Goal: Share content

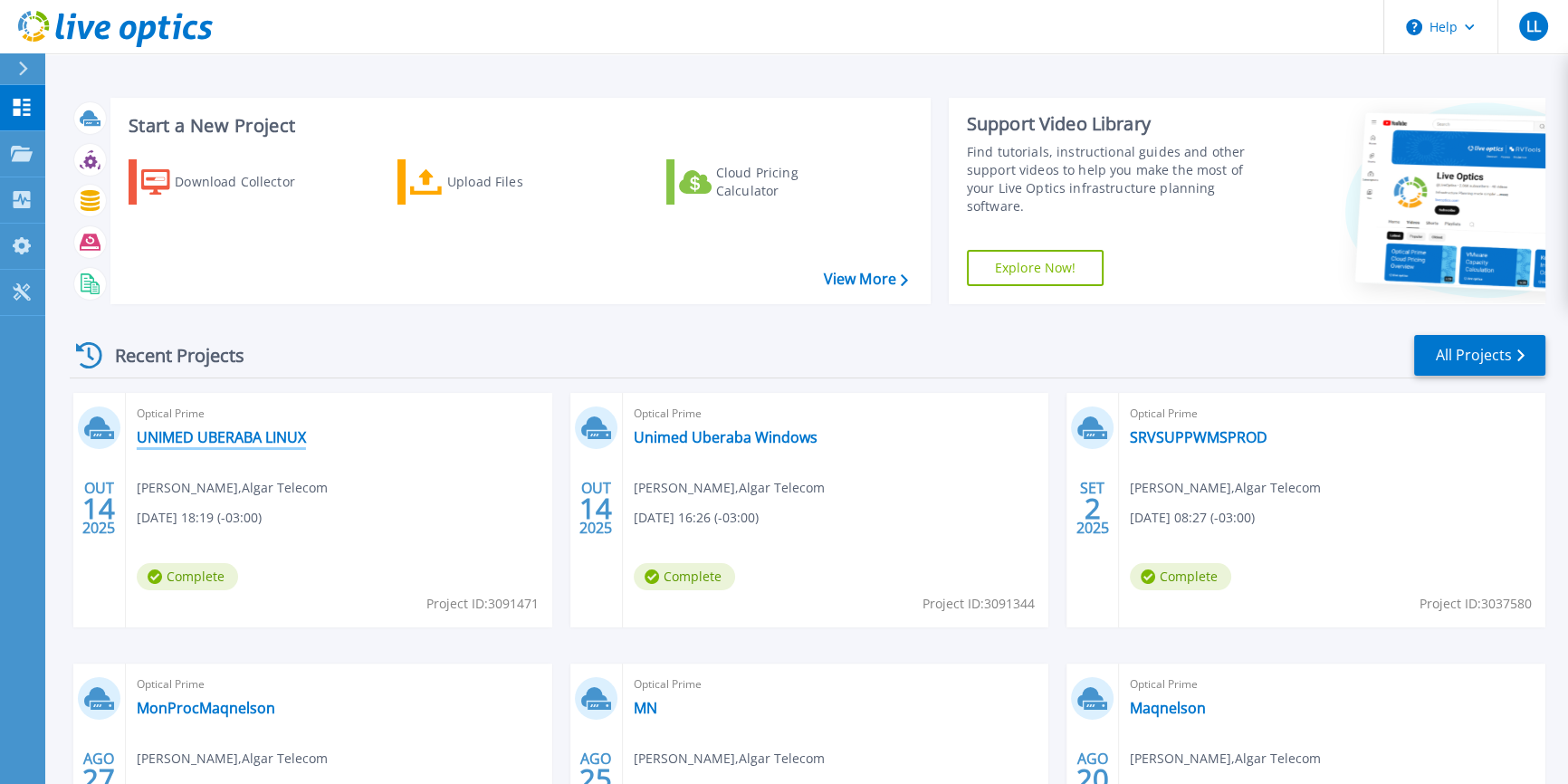
click at [279, 434] on link "UNIMED UBERABA LINUX" at bounding box center [221, 437] width 169 height 19
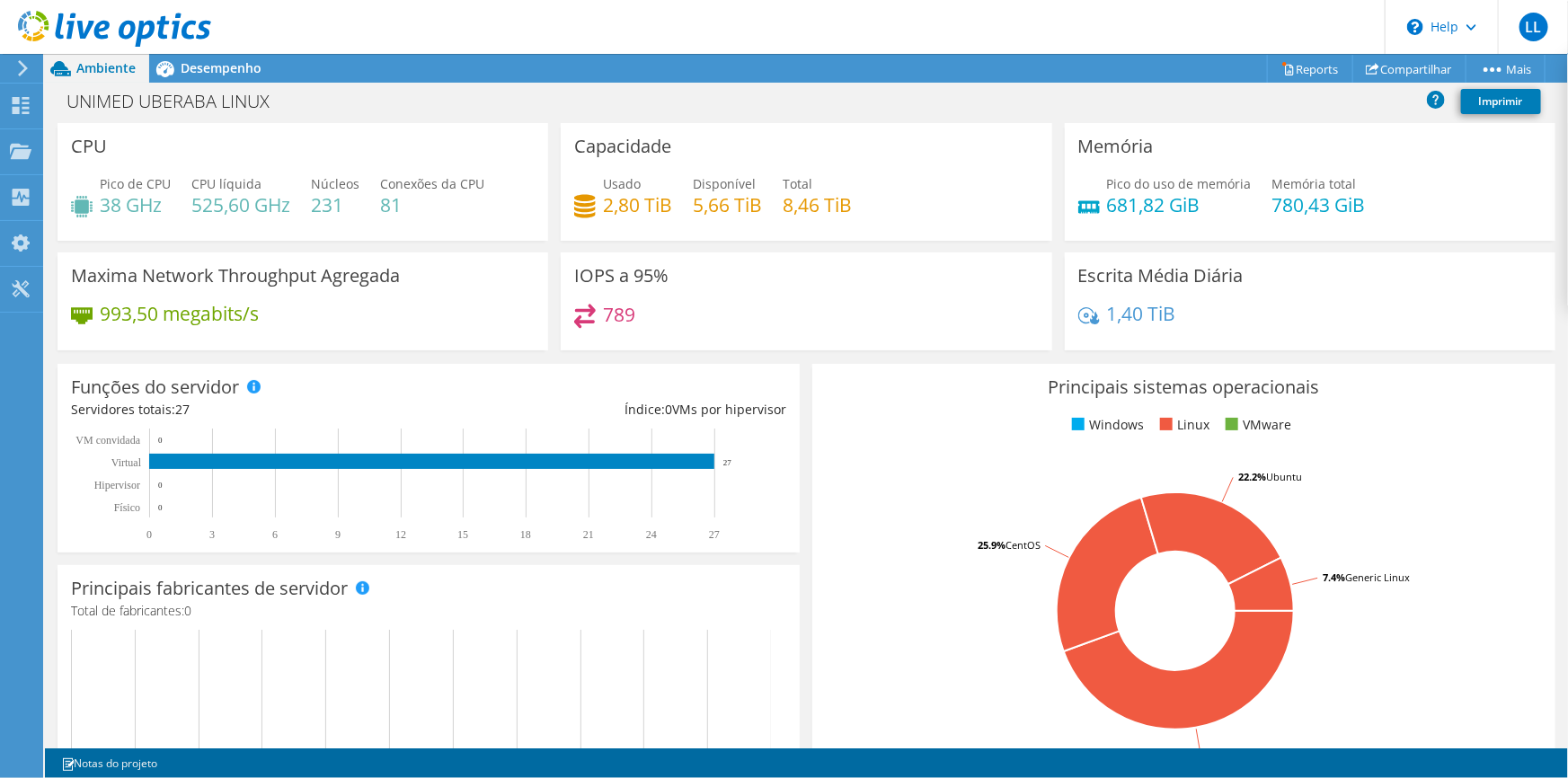
click at [806, 359] on div "Principais sistemas operacionais Windows Linux VMware 44.4% RHEL 8 25.9% CentOS…" at bounding box center [1183, 579] width 755 height 443
click at [201, 66] on span "Desempenho" at bounding box center [221, 68] width 81 height 17
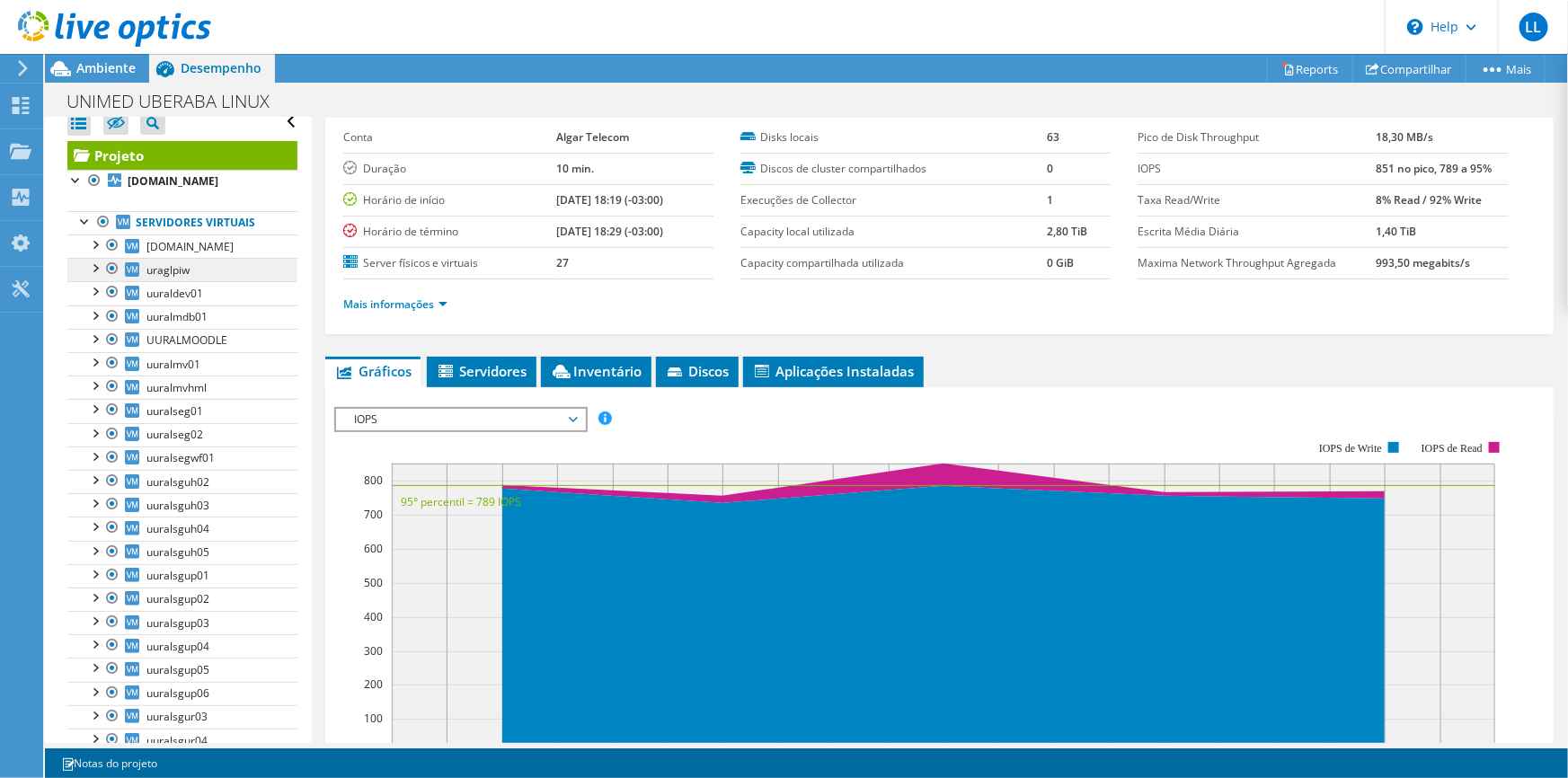
scroll to position [0, 0]
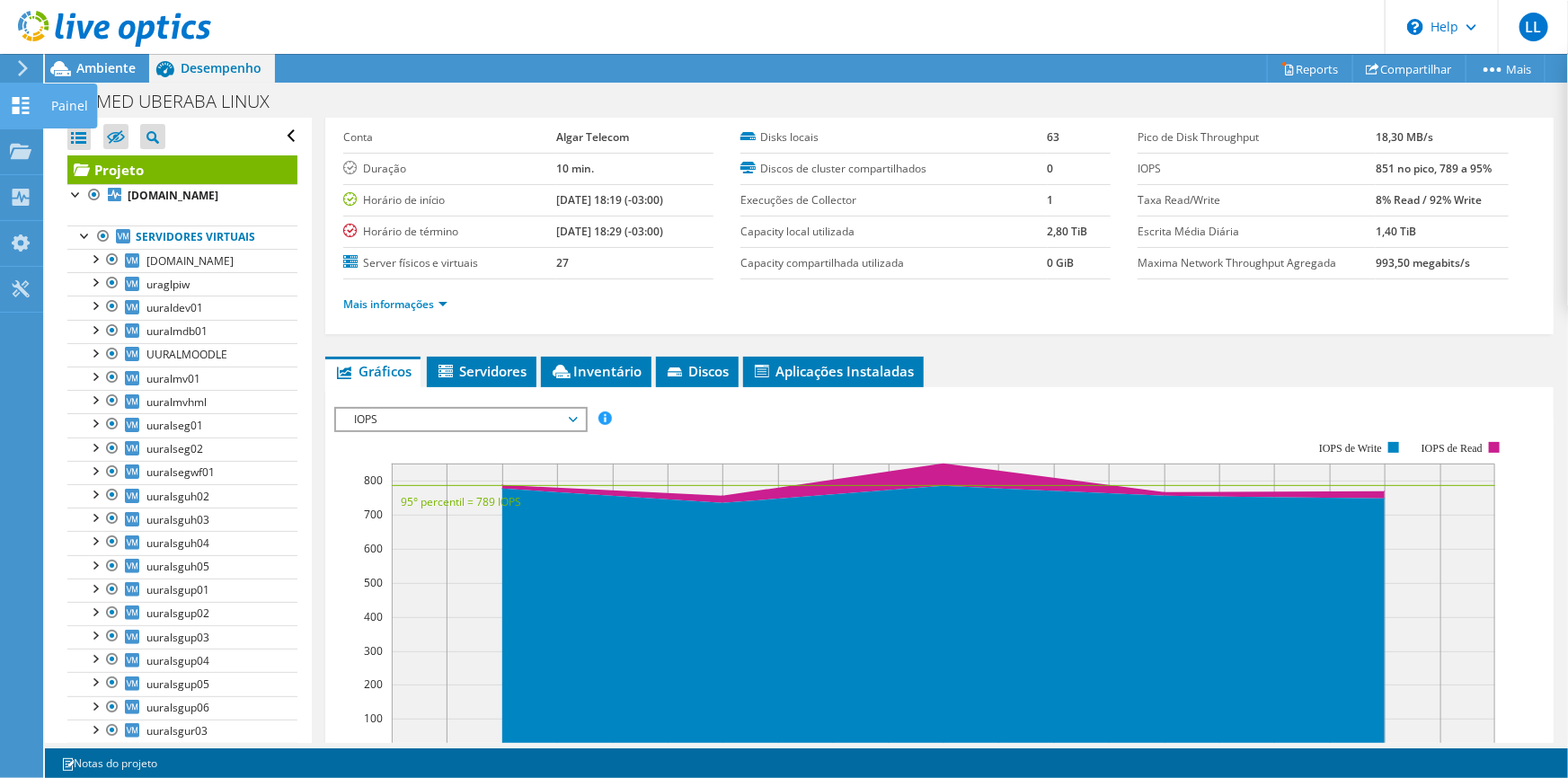
click at [11, 104] on icon at bounding box center [20, 106] width 21 height 17
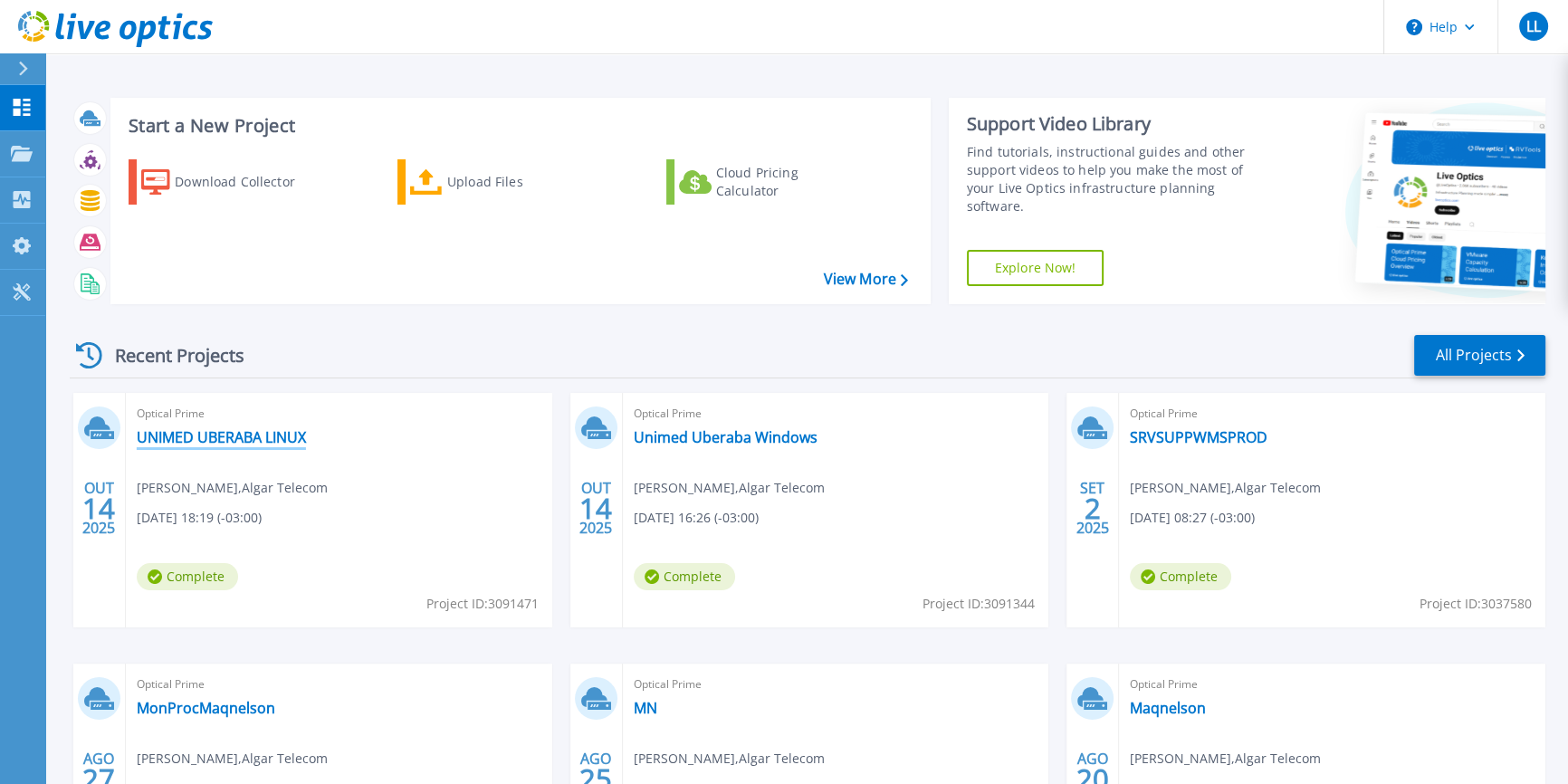
click at [301, 437] on link "UNIMED UBERABA LINUX" at bounding box center [221, 437] width 169 height 19
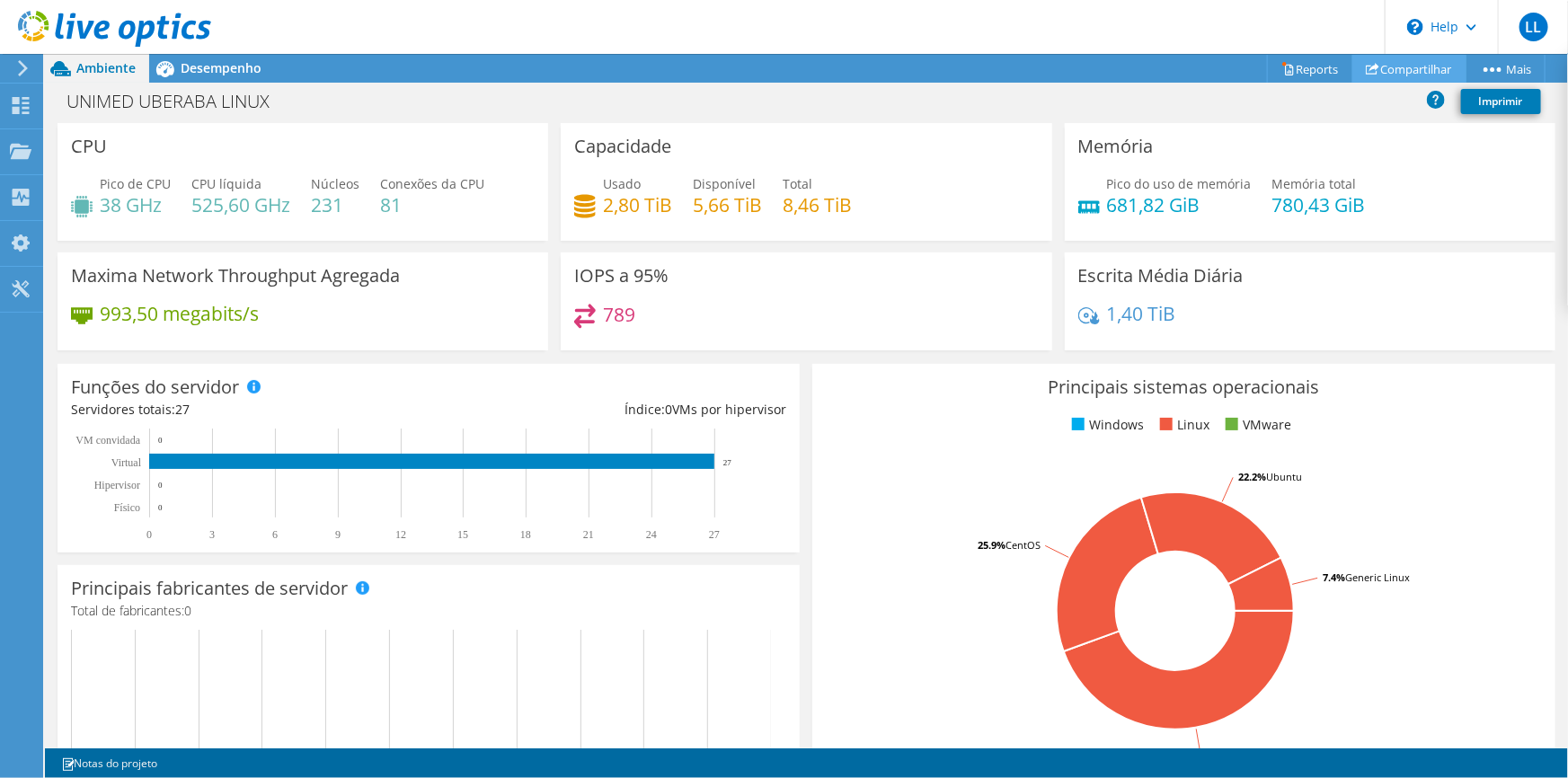
click at [1394, 69] on link "Compartilhar" at bounding box center [1409, 69] width 114 height 28
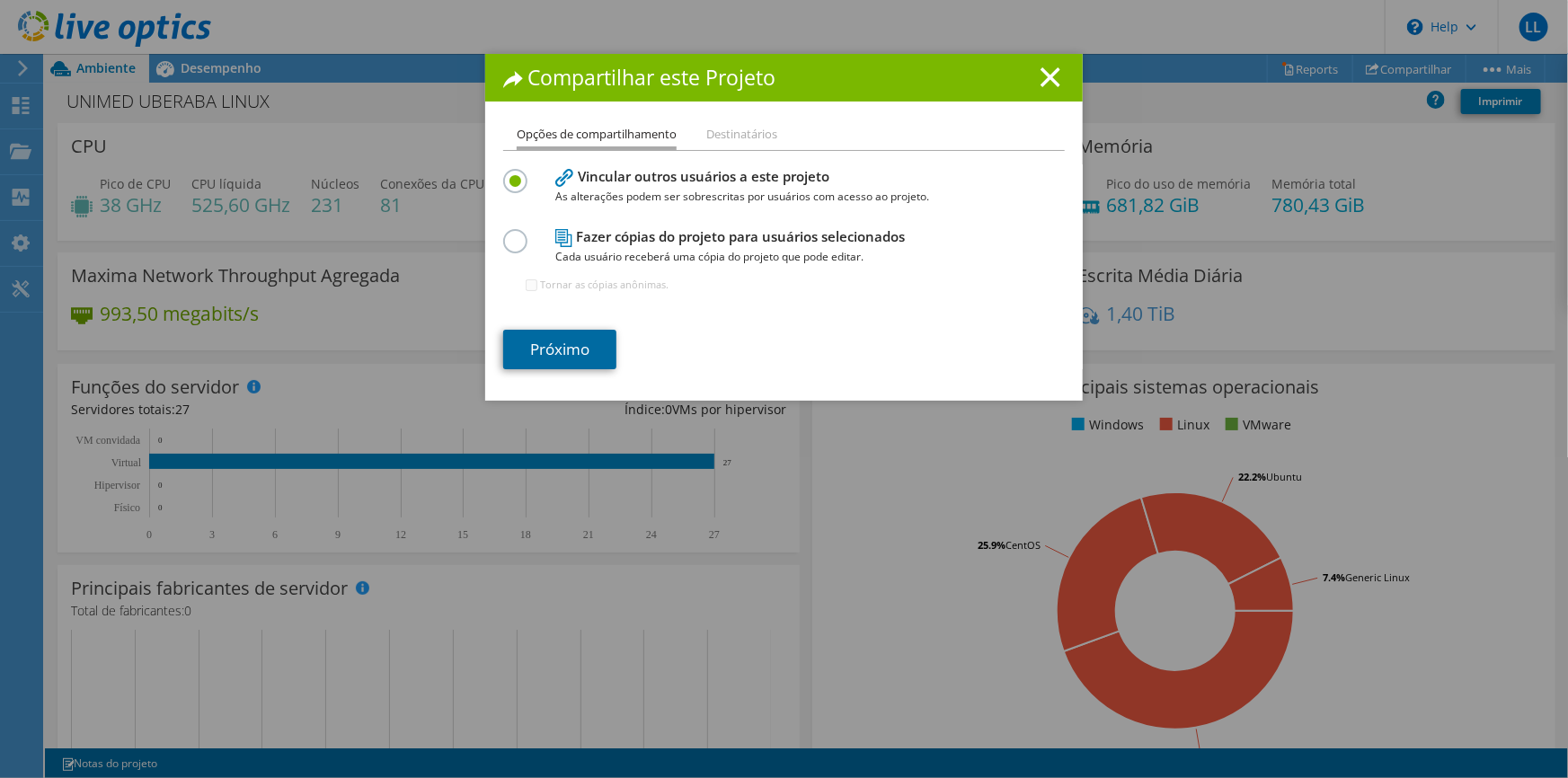
click at [584, 351] on link "Próximo" at bounding box center [559, 349] width 113 height 40
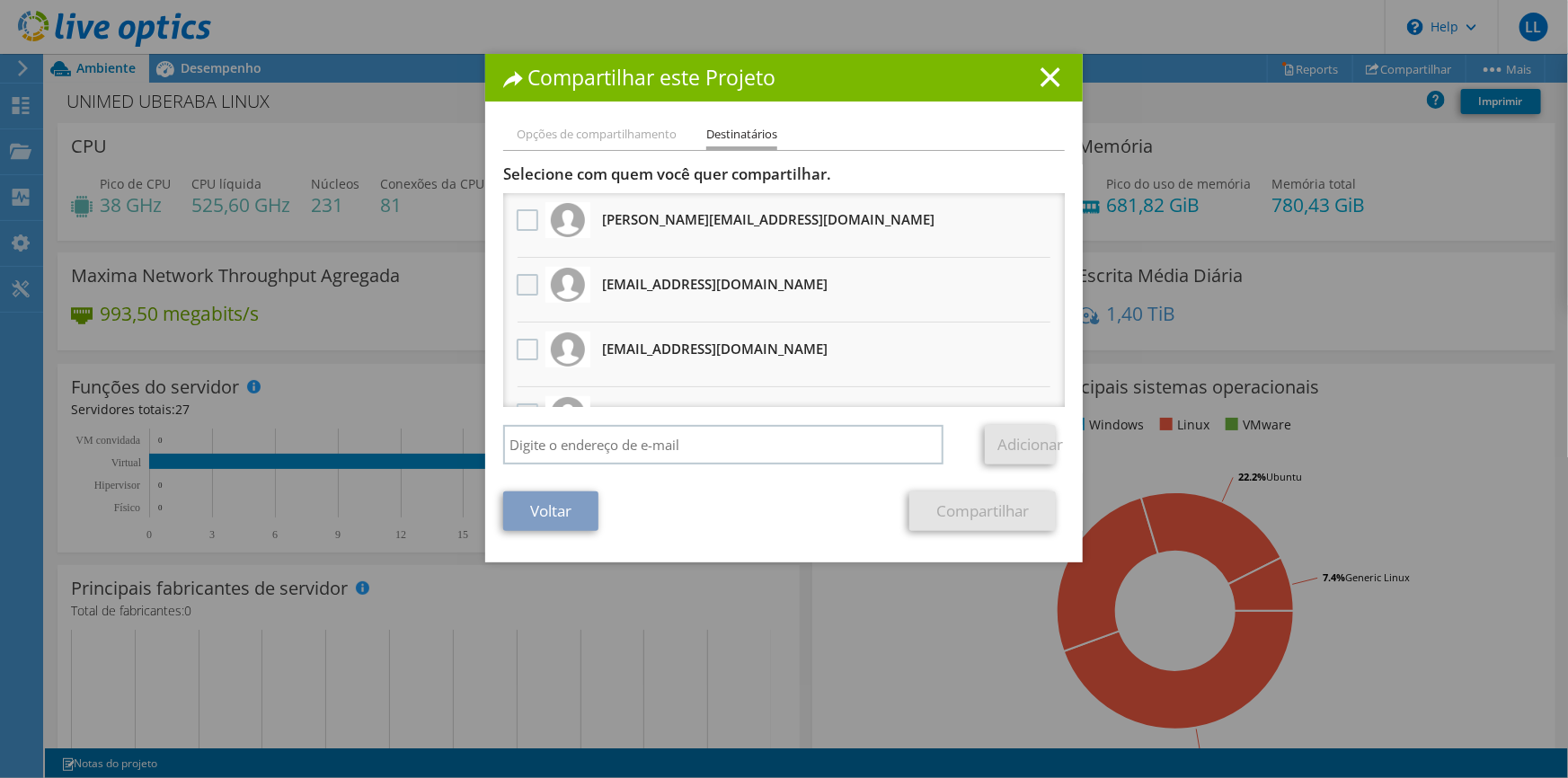
click at [520, 281] on label at bounding box center [529, 284] width 26 height 21
click at [0, 0] on input "checkbox" at bounding box center [0, 0] width 0 height 0
click at [523, 223] on label at bounding box center [529, 220] width 26 height 21
click at [0, 0] on input "checkbox" at bounding box center [0, 0] width 0 height 0
click at [976, 513] on link "Compartilhar" at bounding box center [982, 511] width 146 height 40
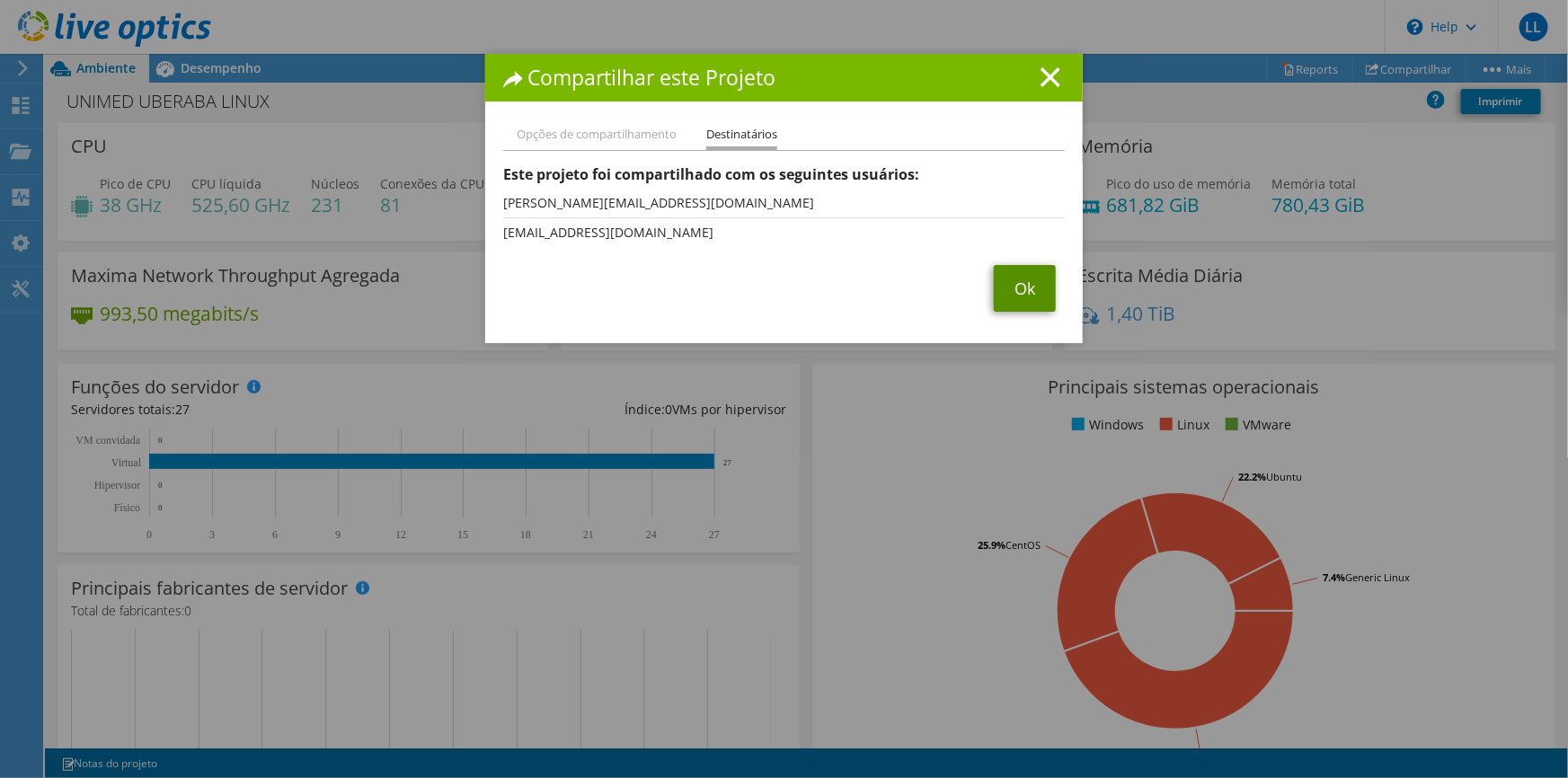
click at [1009, 292] on link "Ok" at bounding box center [1024, 288] width 62 height 47
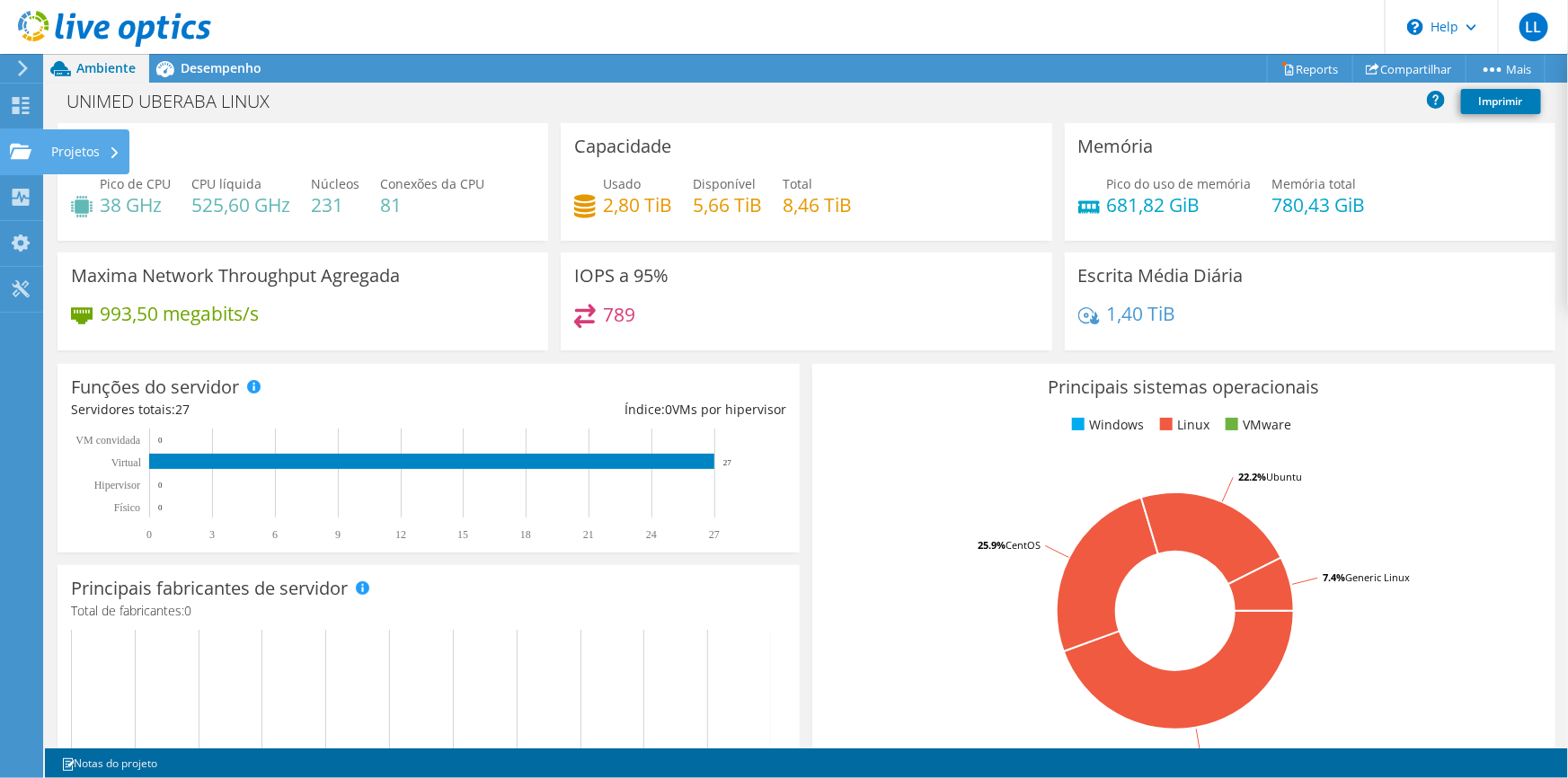
click at [76, 150] on div "Projetos" at bounding box center [85, 152] width 87 height 45
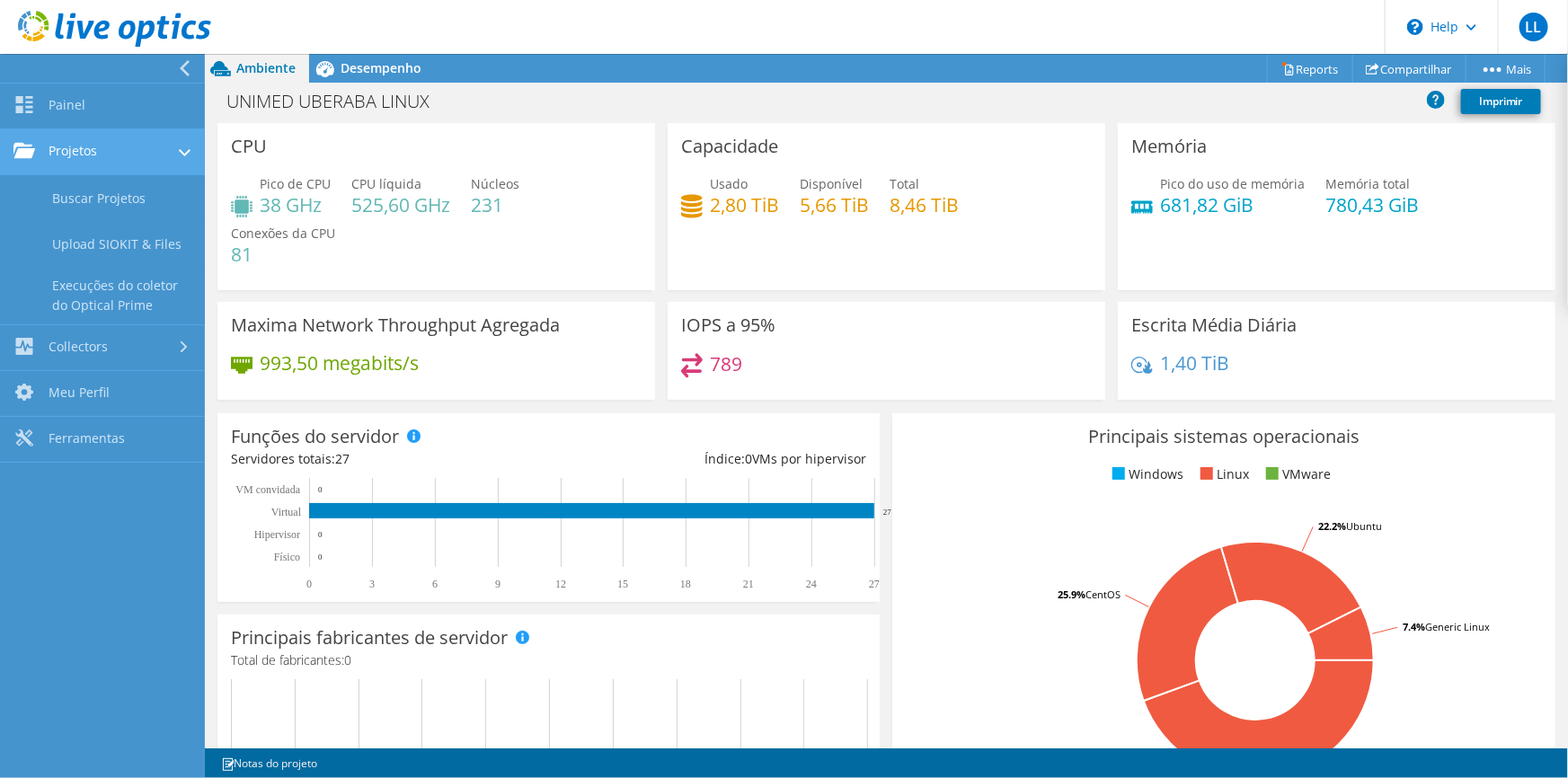
click at [106, 148] on link "Projetos" at bounding box center [102, 153] width 205 height 46
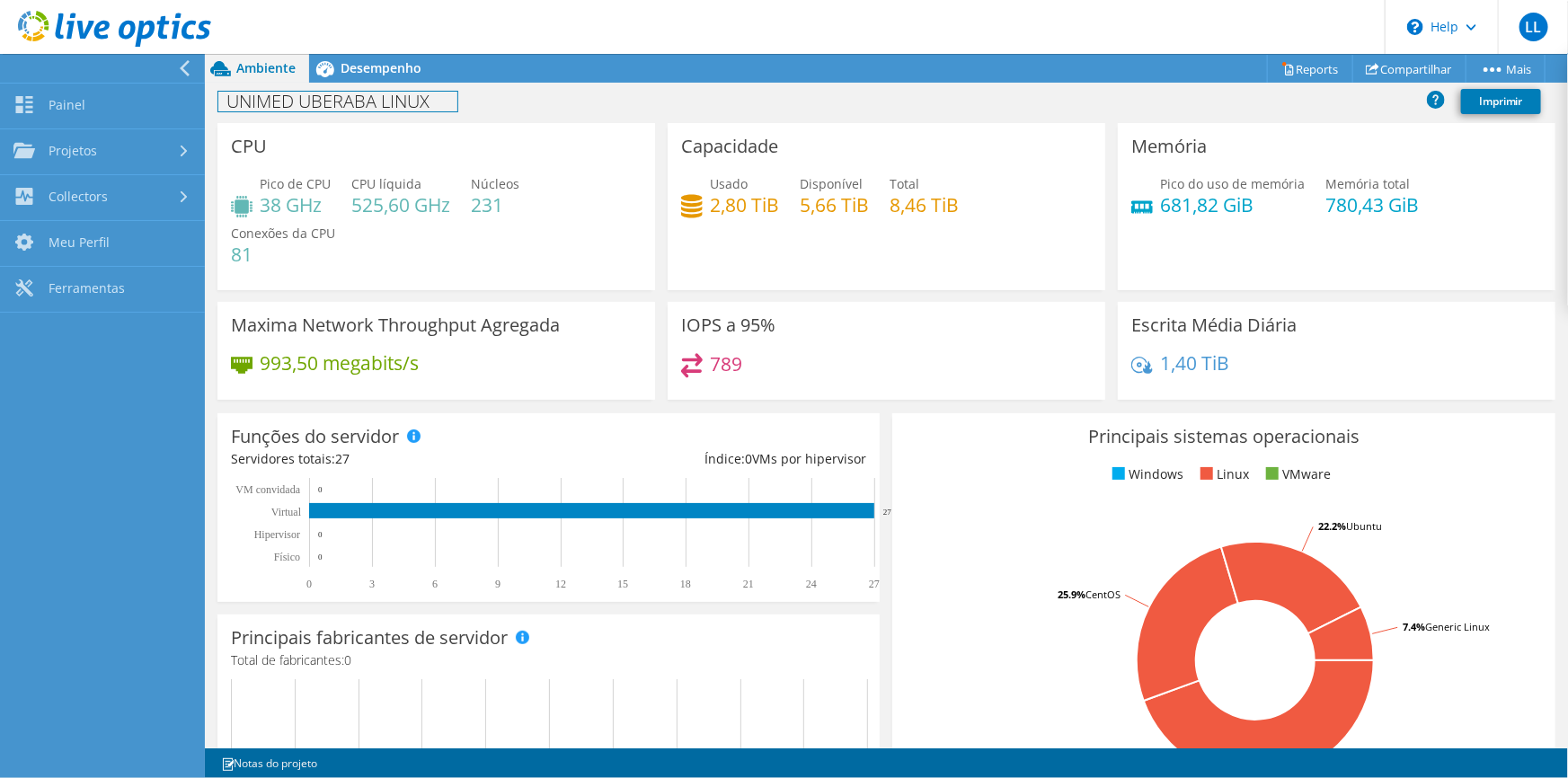
click at [415, 115] on div "UNIMED UBERABA LINUX Imprimir" at bounding box center [886, 101] width 1363 height 33
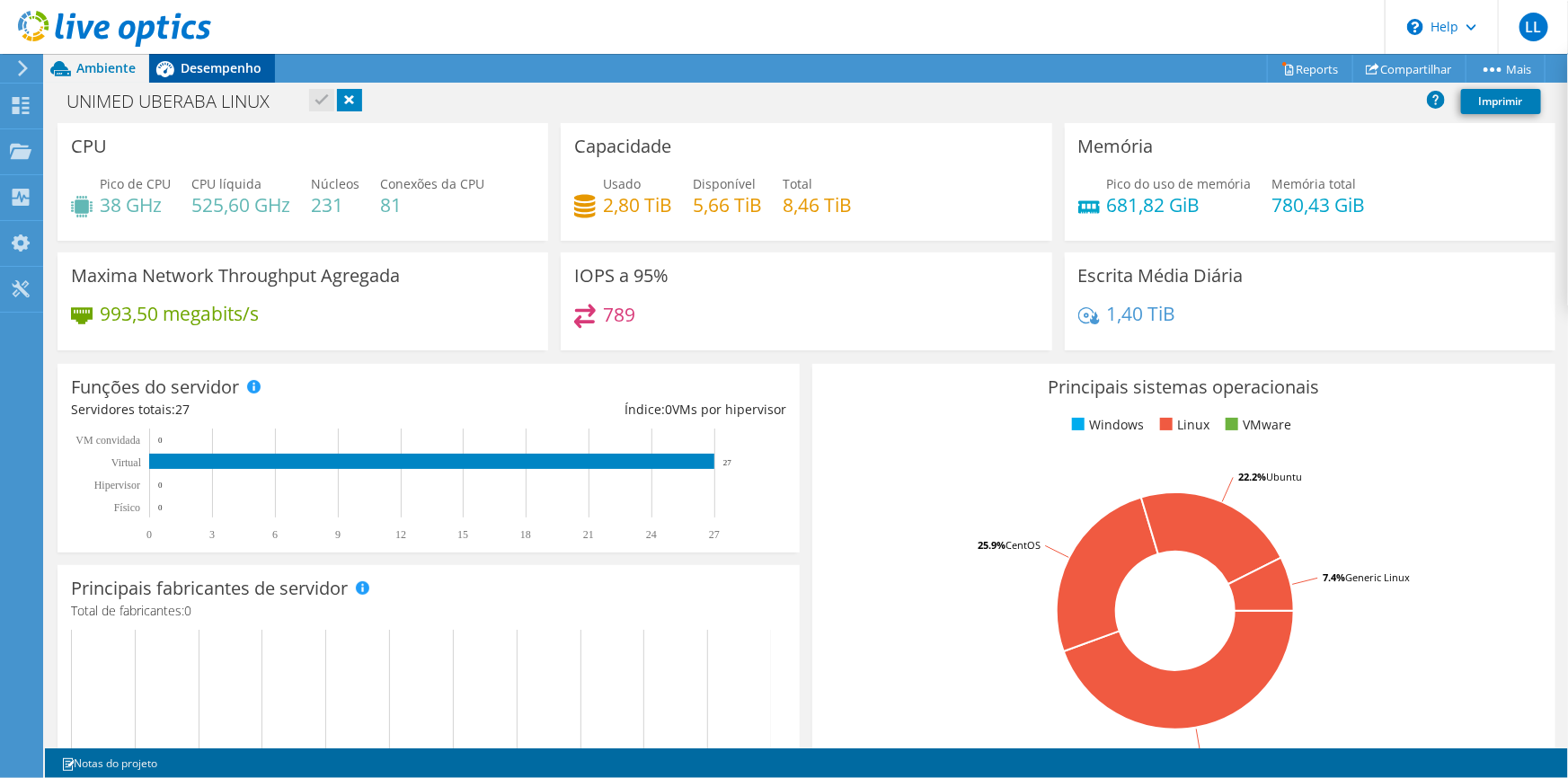
click at [227, 63] on span "Desempenho" at bounding box center [221, 68] width 81 height 17
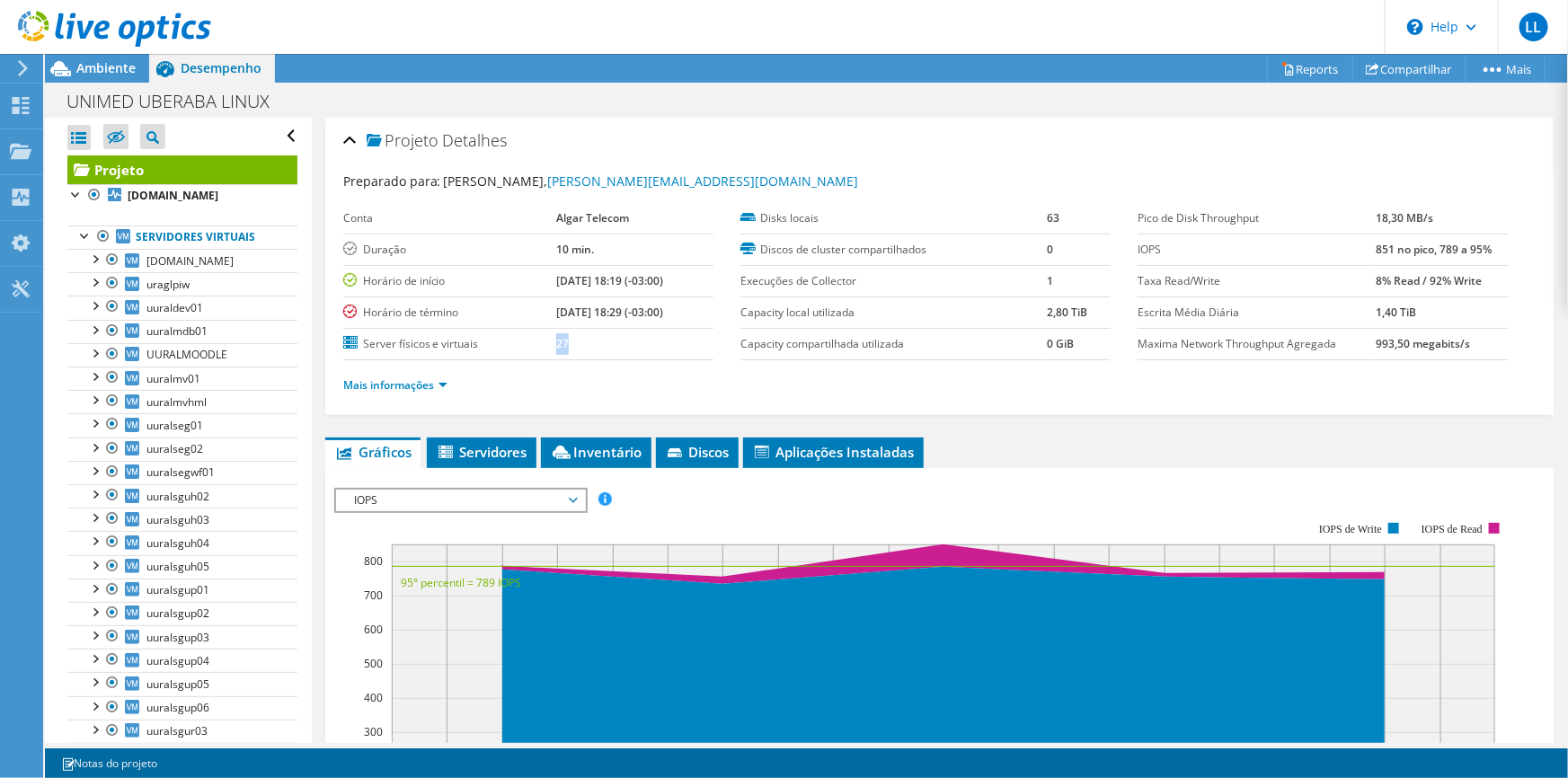
drag, startPoint x: 548, startPoint y: 341, endPoint x: 532, endPoint y: 341, distance: 16.0
click at [532, 341] on tr "Server físicos e virtuais 27" at bounding box center [528, 344] width 370 height 31
click at [600, 356] on td "27" at bounding box center [634, 344] width 157 height 31
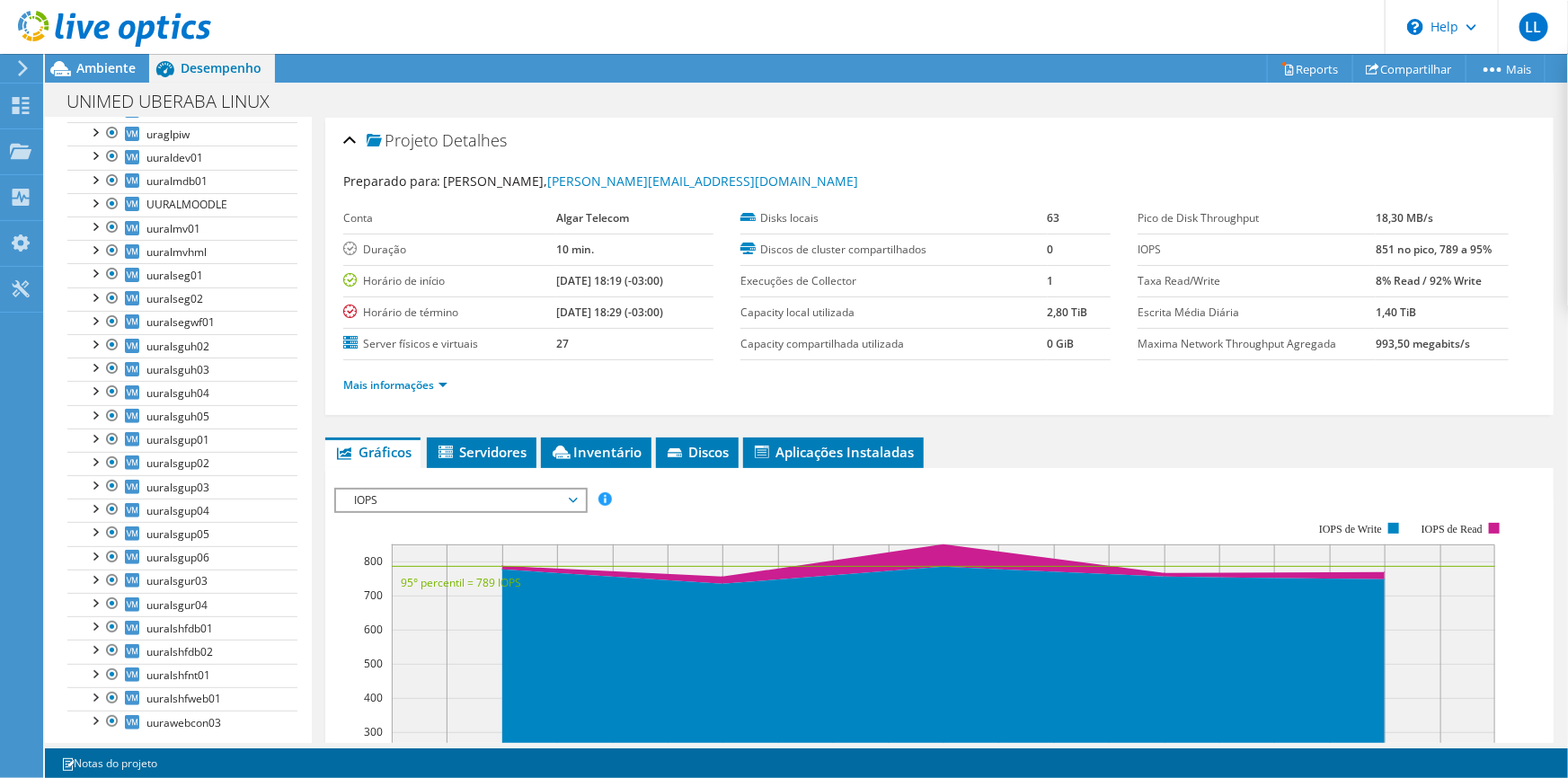
scroll to position [178, 0]
drag, startPoint x: 548, startPoint y: 249, endPoint x: 581, endPoint y: 249, distance: 33.0
click at [581, 249] on tr "Duração 10 min." at bounding box center [528, 249] width 370 height 31
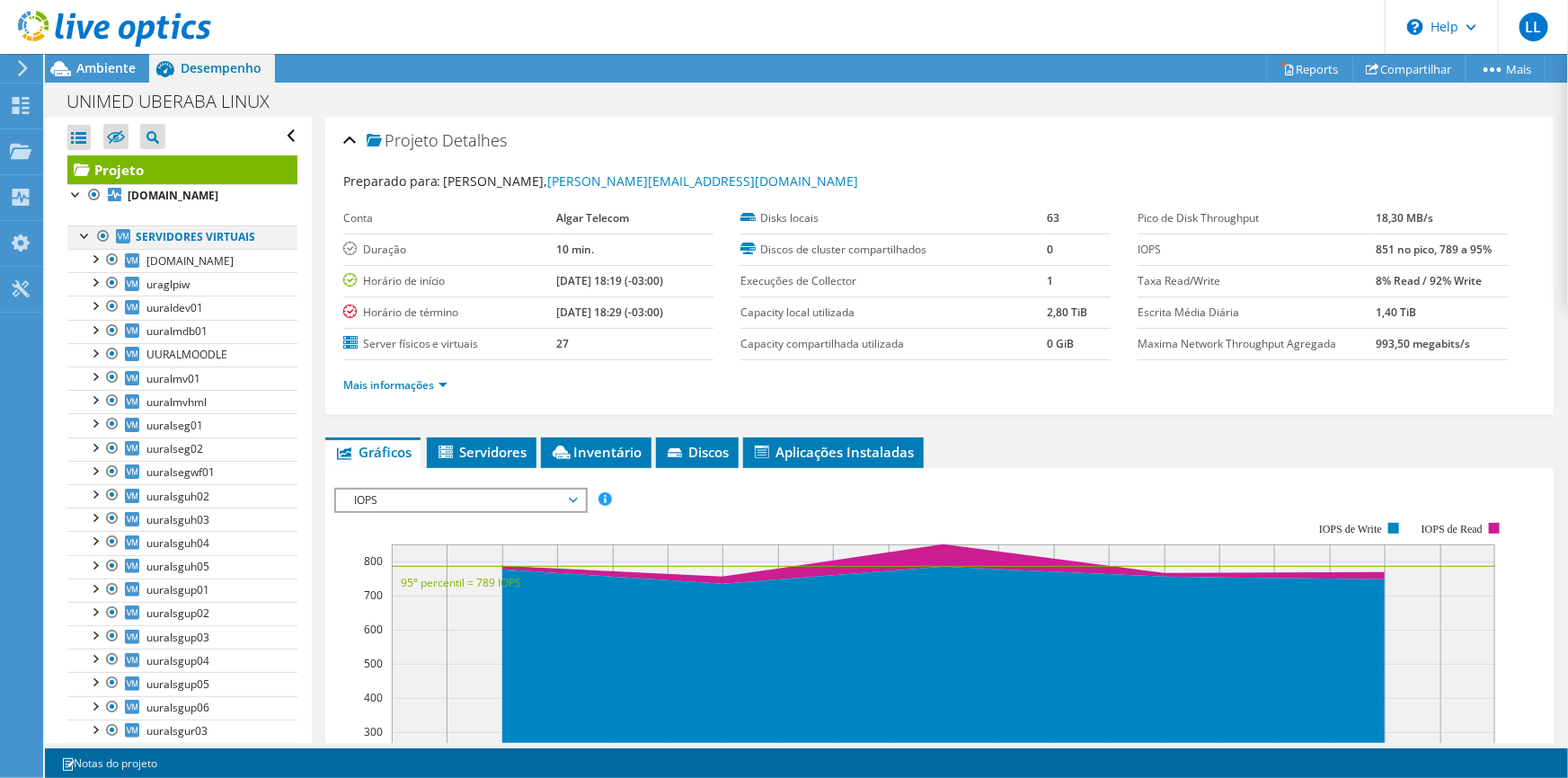
click at [85, 235] on div at bounding box center [85, 235] width 18 height 18
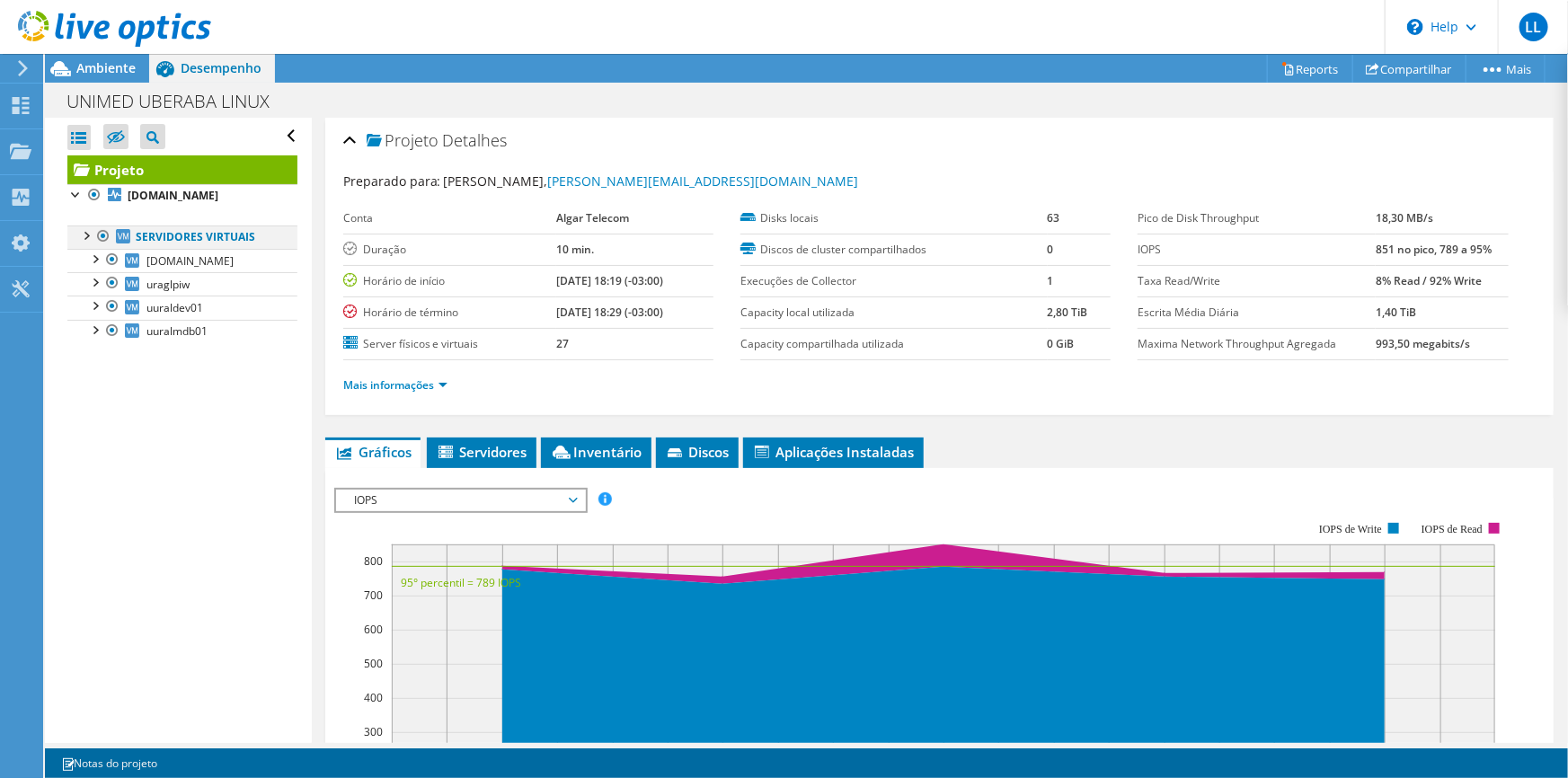
click at [85, 235] on div at bounding box center [85, 235] width 18 height 18
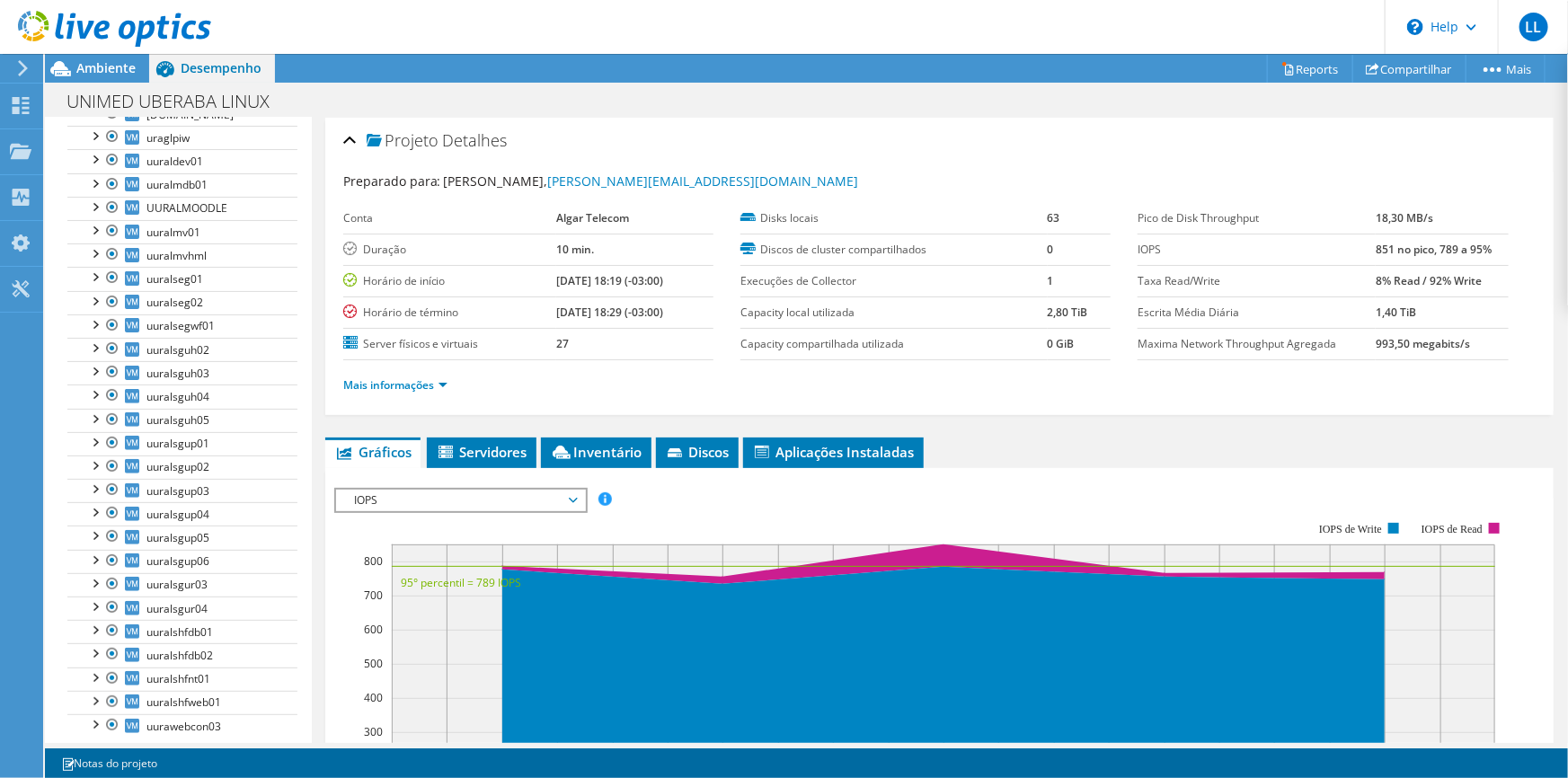
scroll to position [178, 0]
click at [183, 716] on ul "Servidores virtuais mvsoul.unimeduberaba.com.br sda" at bounding box center [182, 377] width 230 height 695
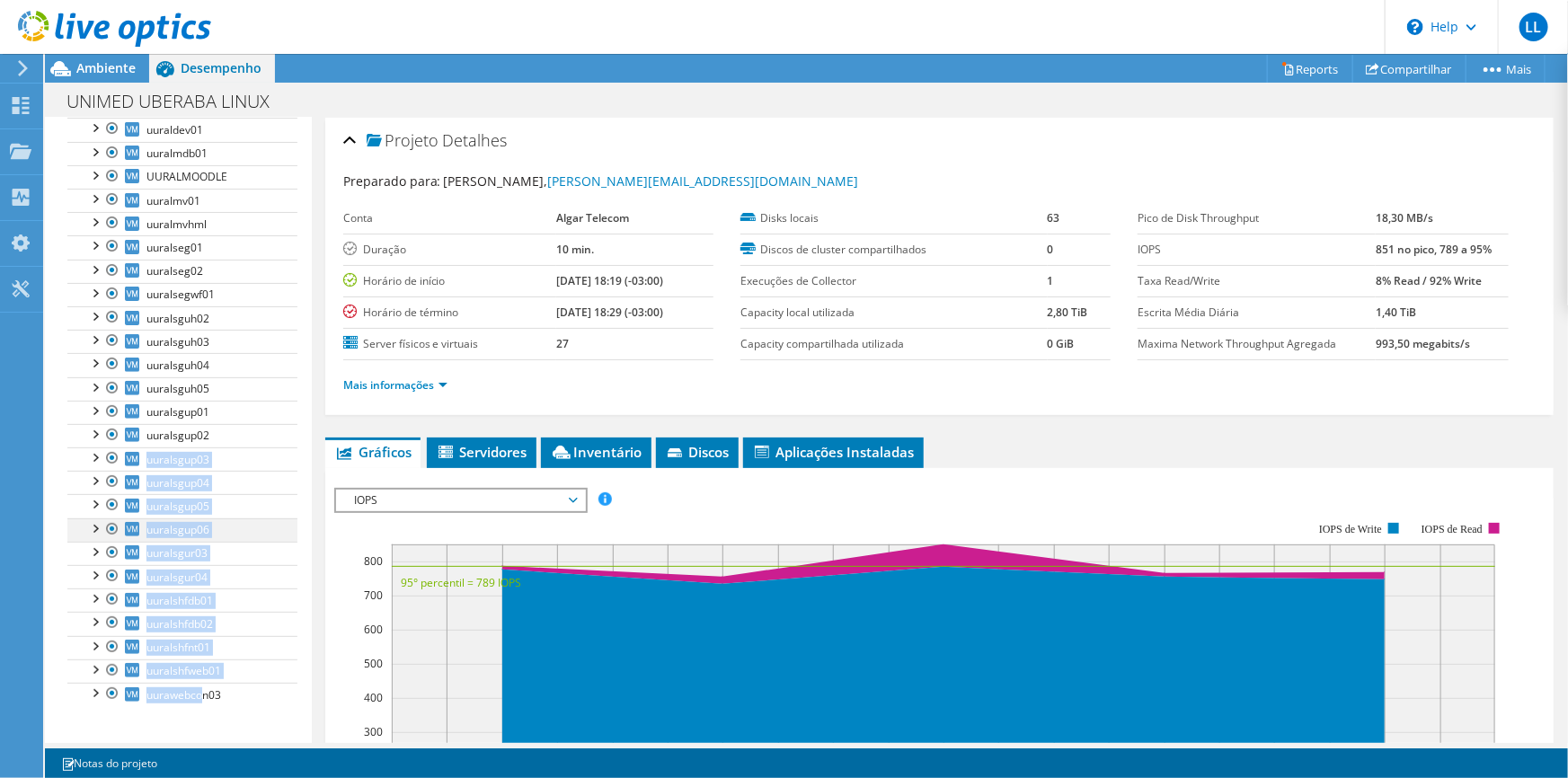
drag, startPoint x: 202, startPoint y: 727, endPoint x: 108, endPoint y: 518, distance: 229.2
click at [108, 518] on div "Abrir Todos Fechar Todos Ocultar nós excluídos Filtro de árvore do projeto" at bounding box center [177, 343] width 266 height 807
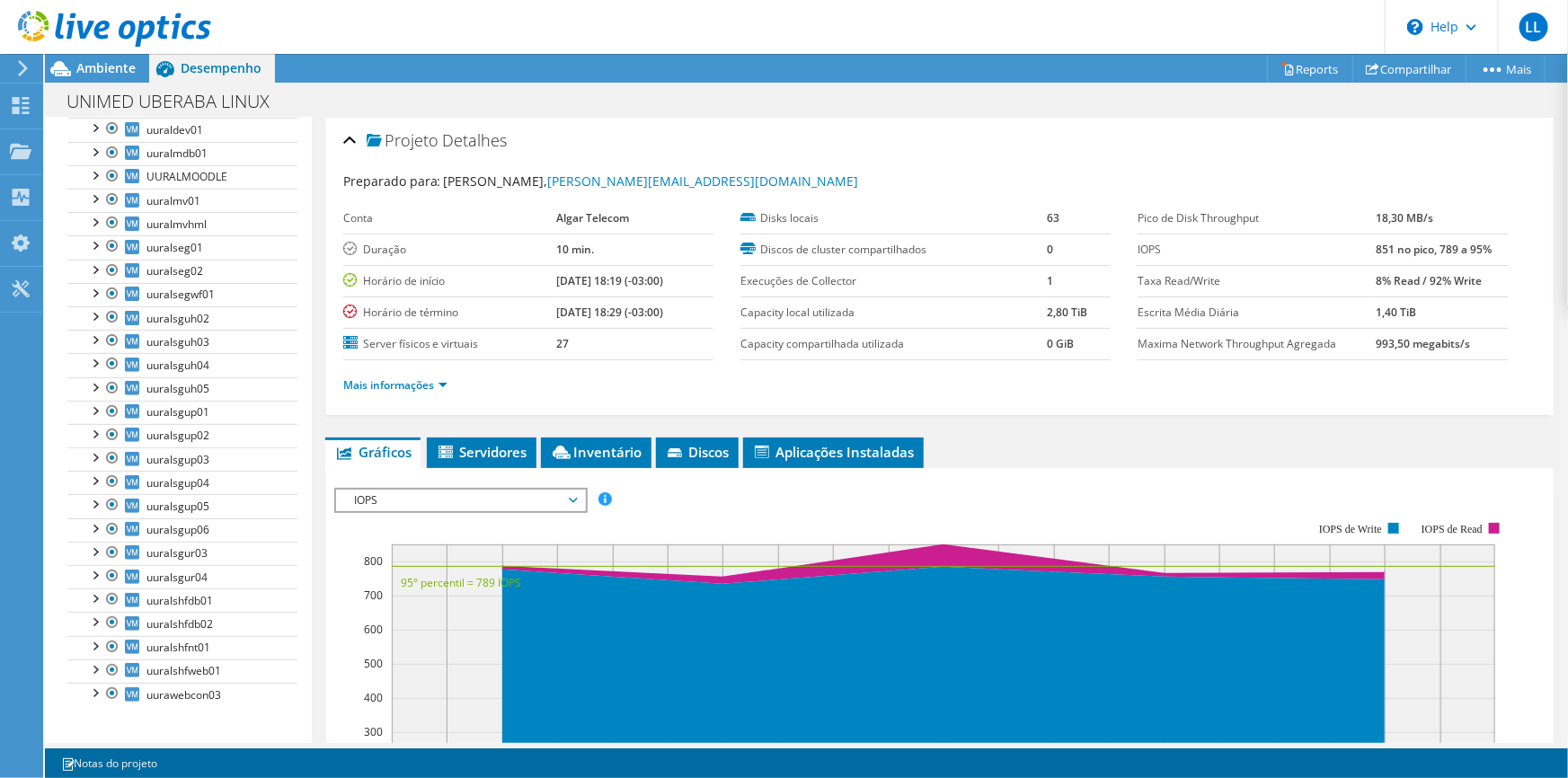
click at [212, 729] on div "Abrir Todos Fechar Todos Ocultar nós excluídos Filtro de árvore do projeto" at bounding box center [177, 343] width 266 height 807
drag, startPoint x: 81, startPoint y: 697, endPoint x: 172, endPoint y: 707, distance: 91.5
click at [74, 629] on div "Abrir Todos Fechar Todos Ocultar nós excluídos Filtro de árvore do projeto" at bounding box center [177, 343] width 266 height 807
click at [281, 732] on div "Abrir Todos Fechar Todos Ocultar nós excluídos Filtro de árvore do projeto" at bounding box center [177, 343] width 266 height 807
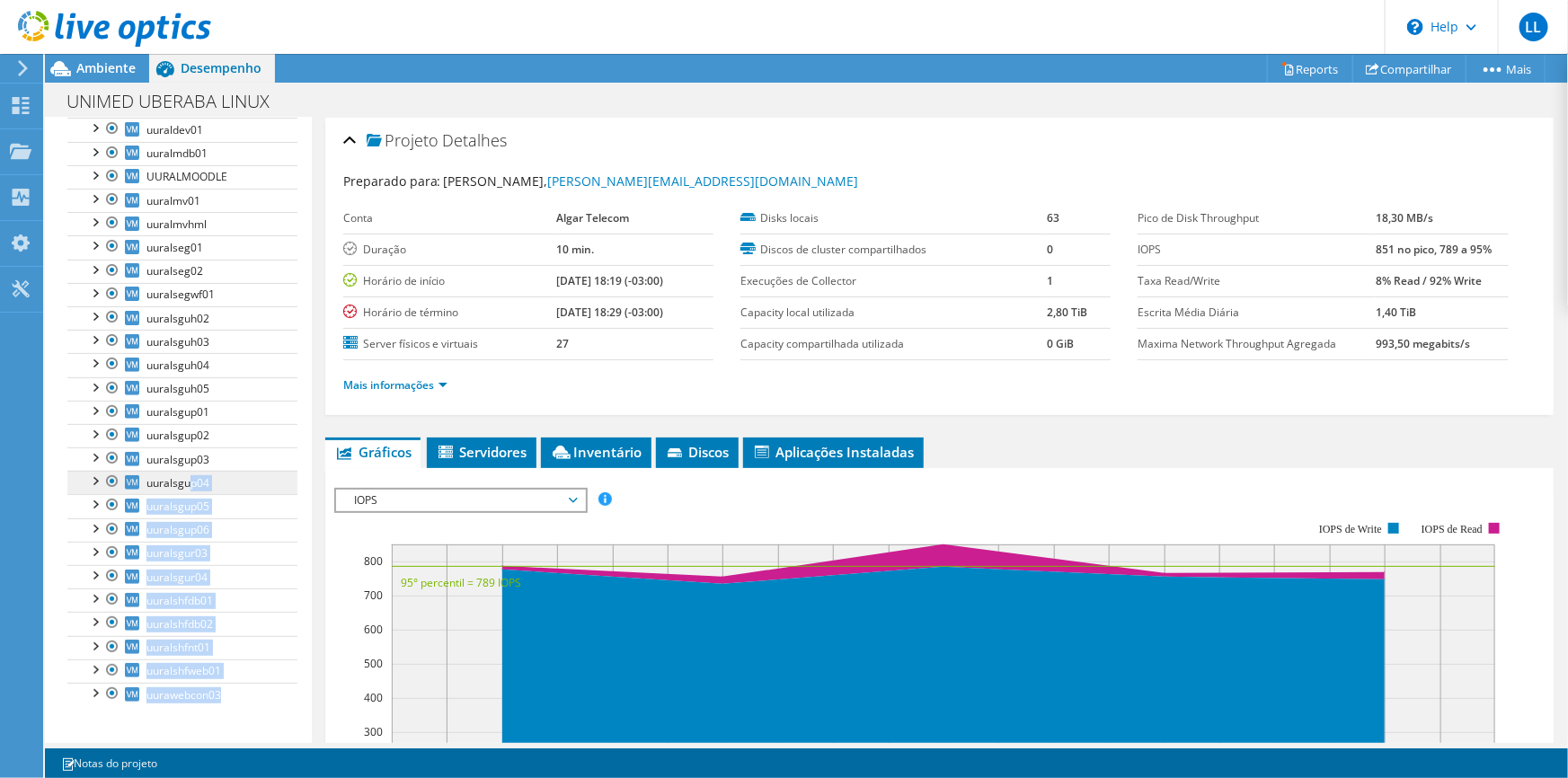
scroll to position [0, 0]
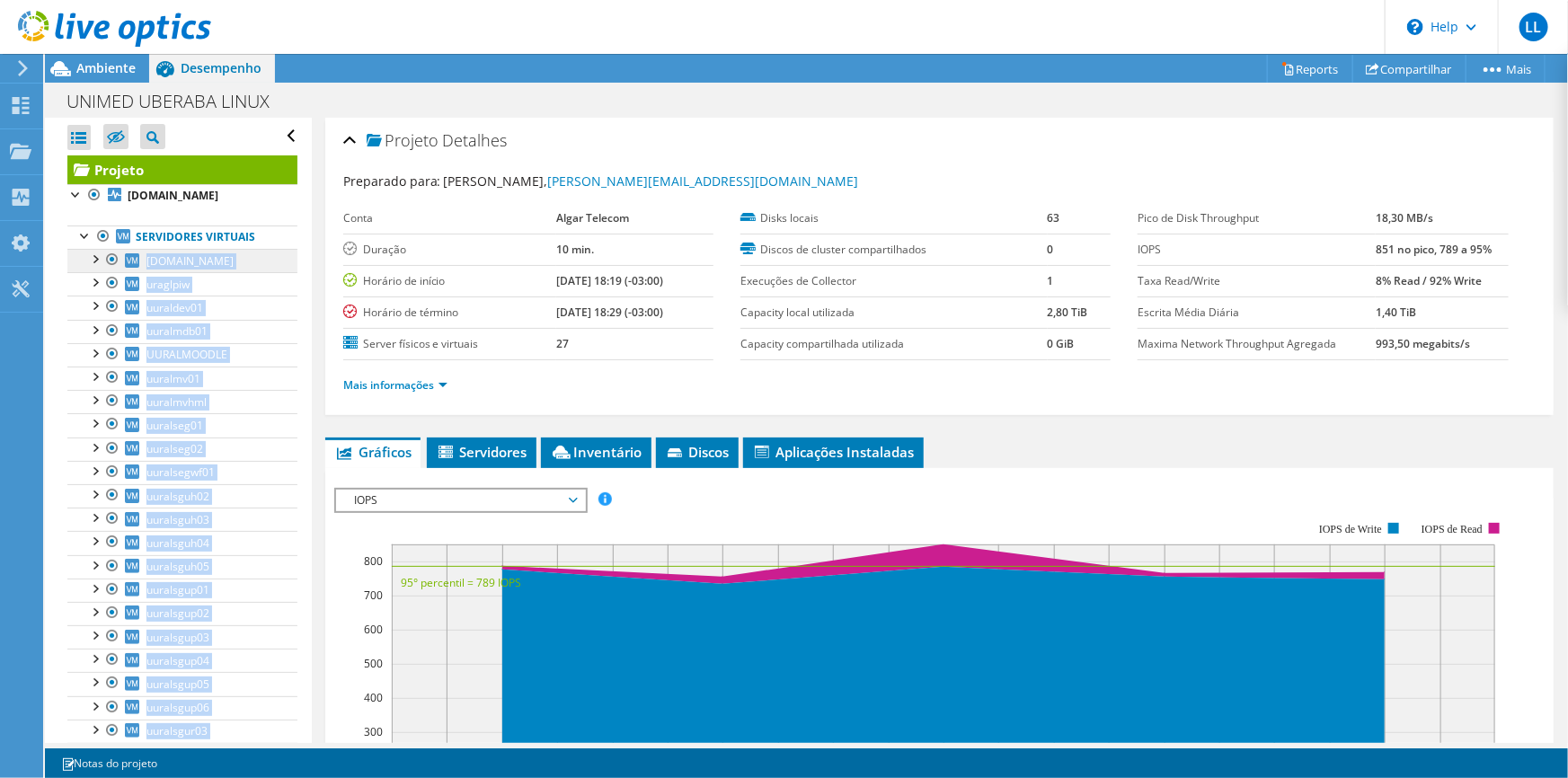
drag, startPoint x: 278, startPoint y: 725, endPoint x: 135, endPoint y: 262, distance: 484.6
click at [135, 262] on div "Abrir Todos Fechar Todos Ocultar nós excluídos Filtro de árvore do projeto" at bounding box center [177, 521] width 266 height 807
copy ul "mvsoul.unimeduberaba.com.br sda Interfaces de rede ens192 ens224 uraglpiw sda I…"
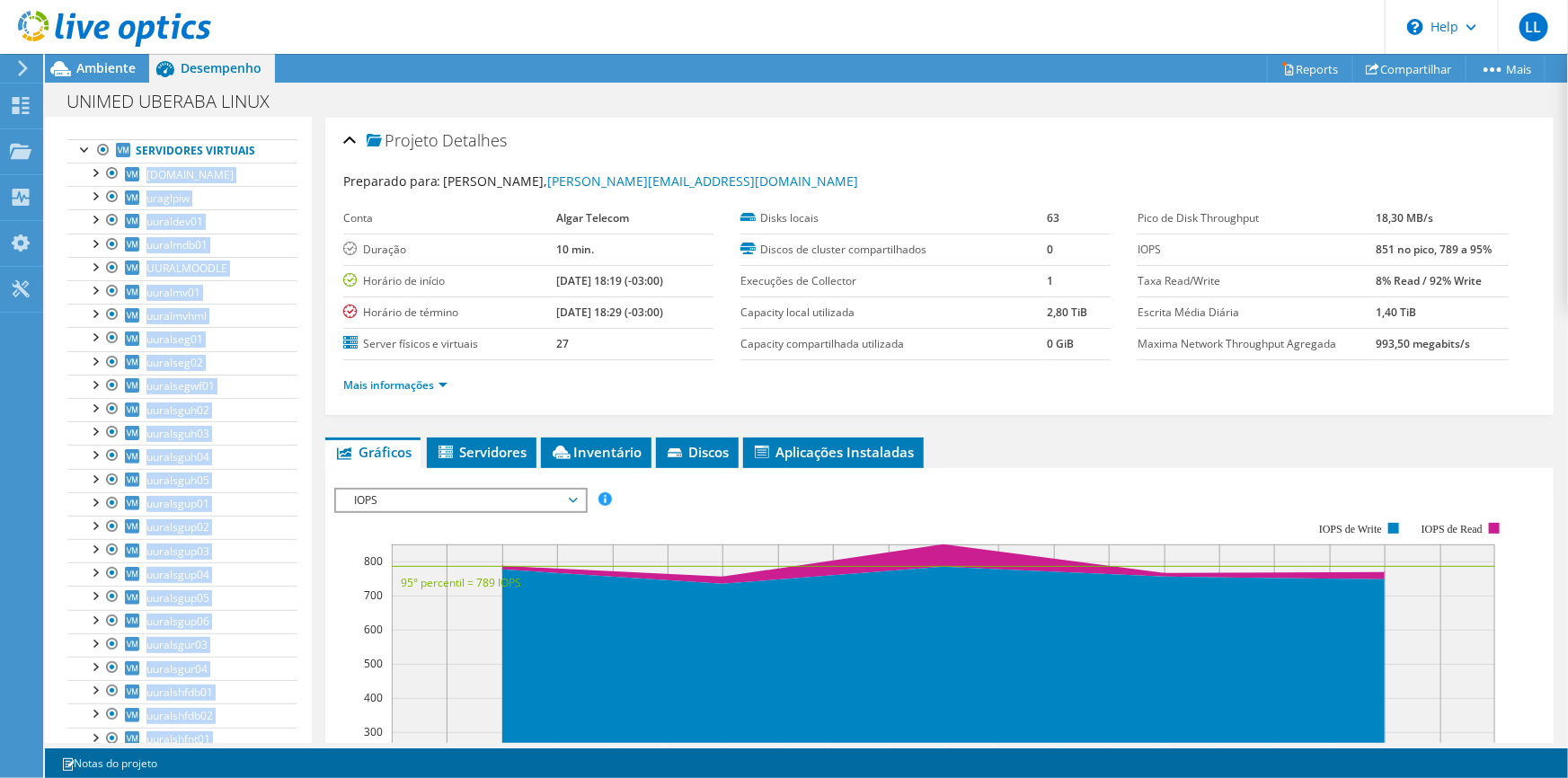
scroll to position [178, 0]
click at [223, 709] on ul "Servidores virtuais mvsoul.unimeduberaba.com.br sda" at bounding box center [182, 377] width 230 height 695
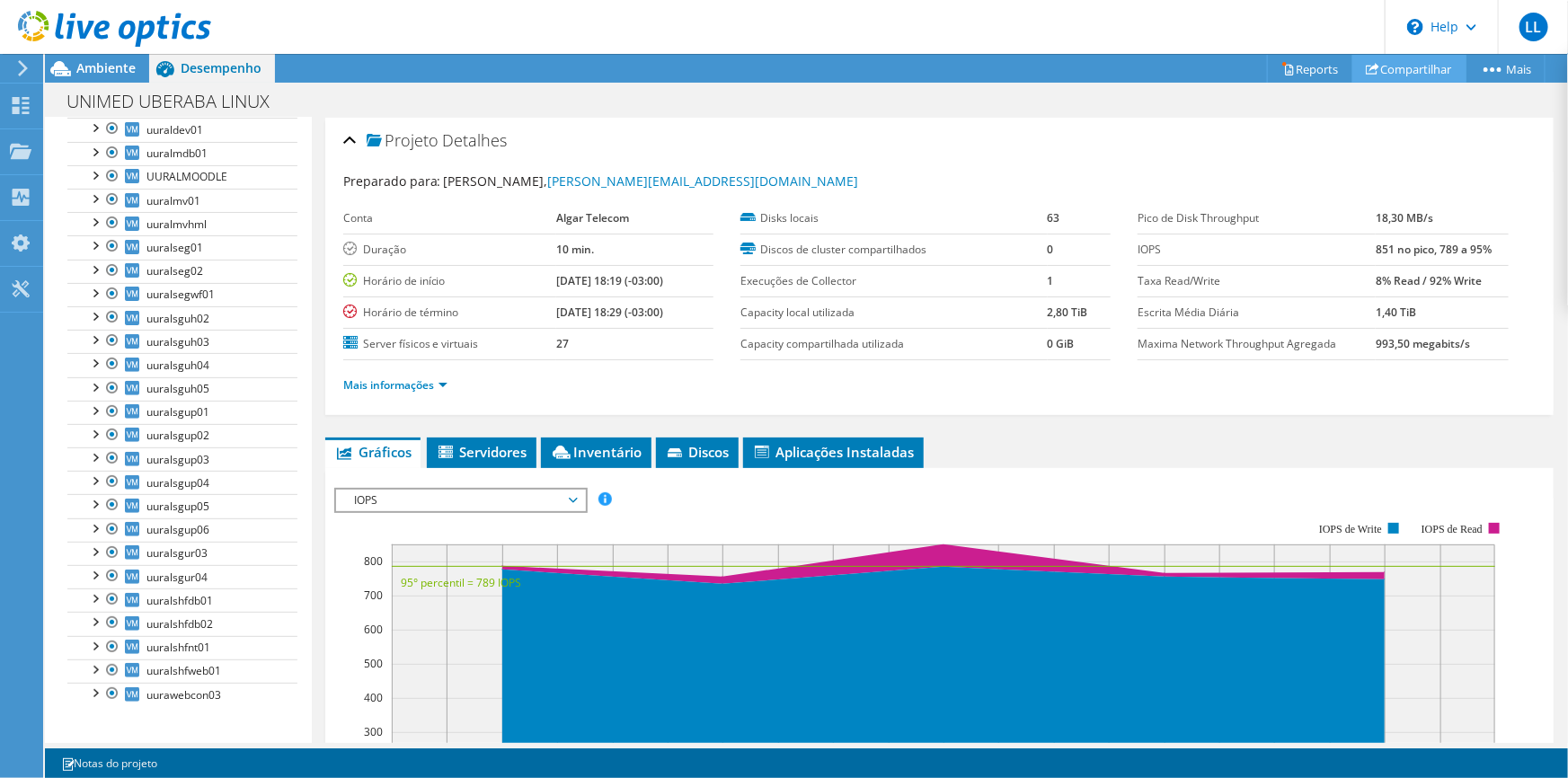
click at [1406, 70] on link "Compartilhar" at bounding box center [1409, 69] width 114 height 28
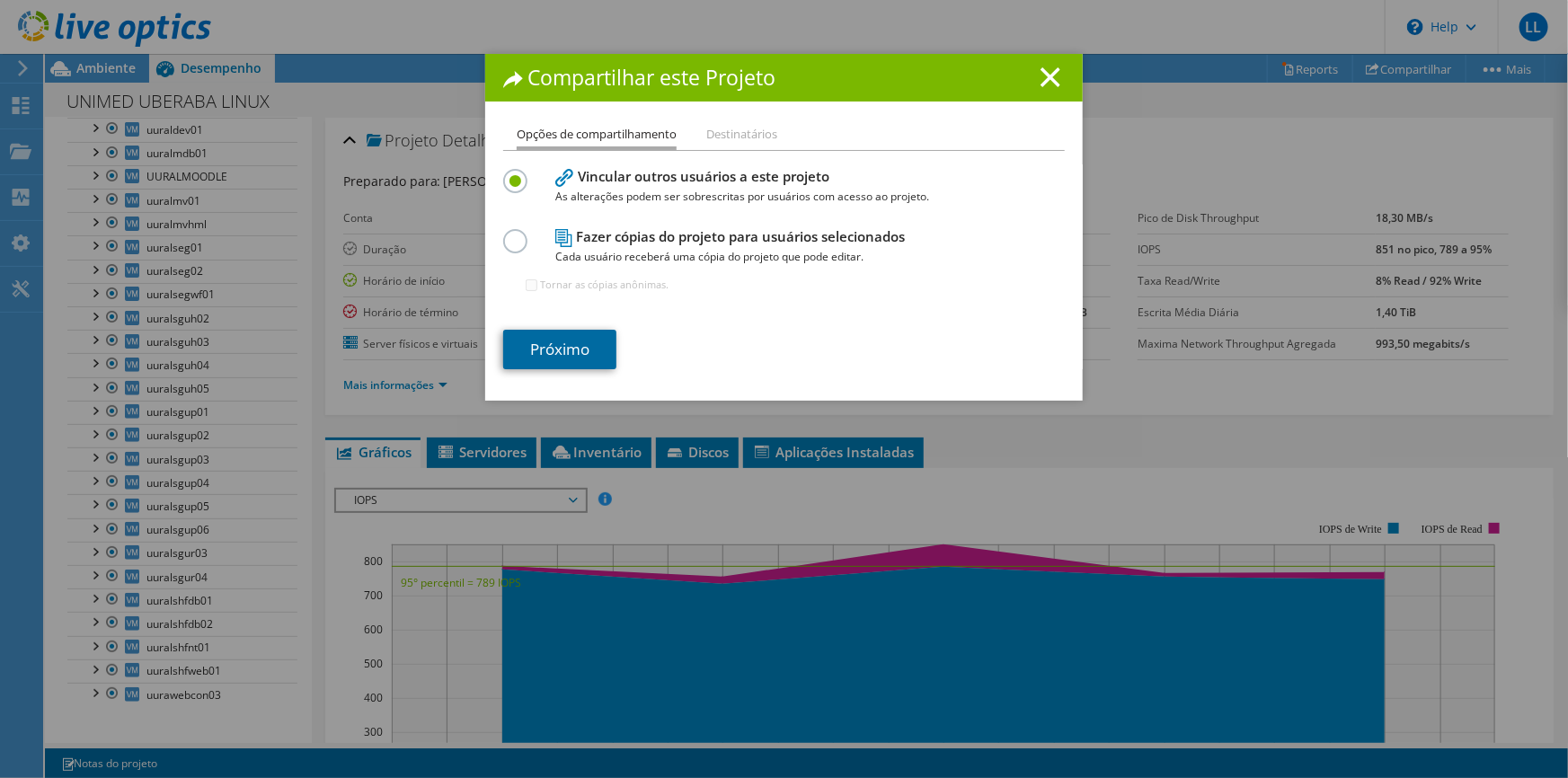
click at [584, 349] on link "Próximo" at bounding box center [559, 349] width 113 height 40
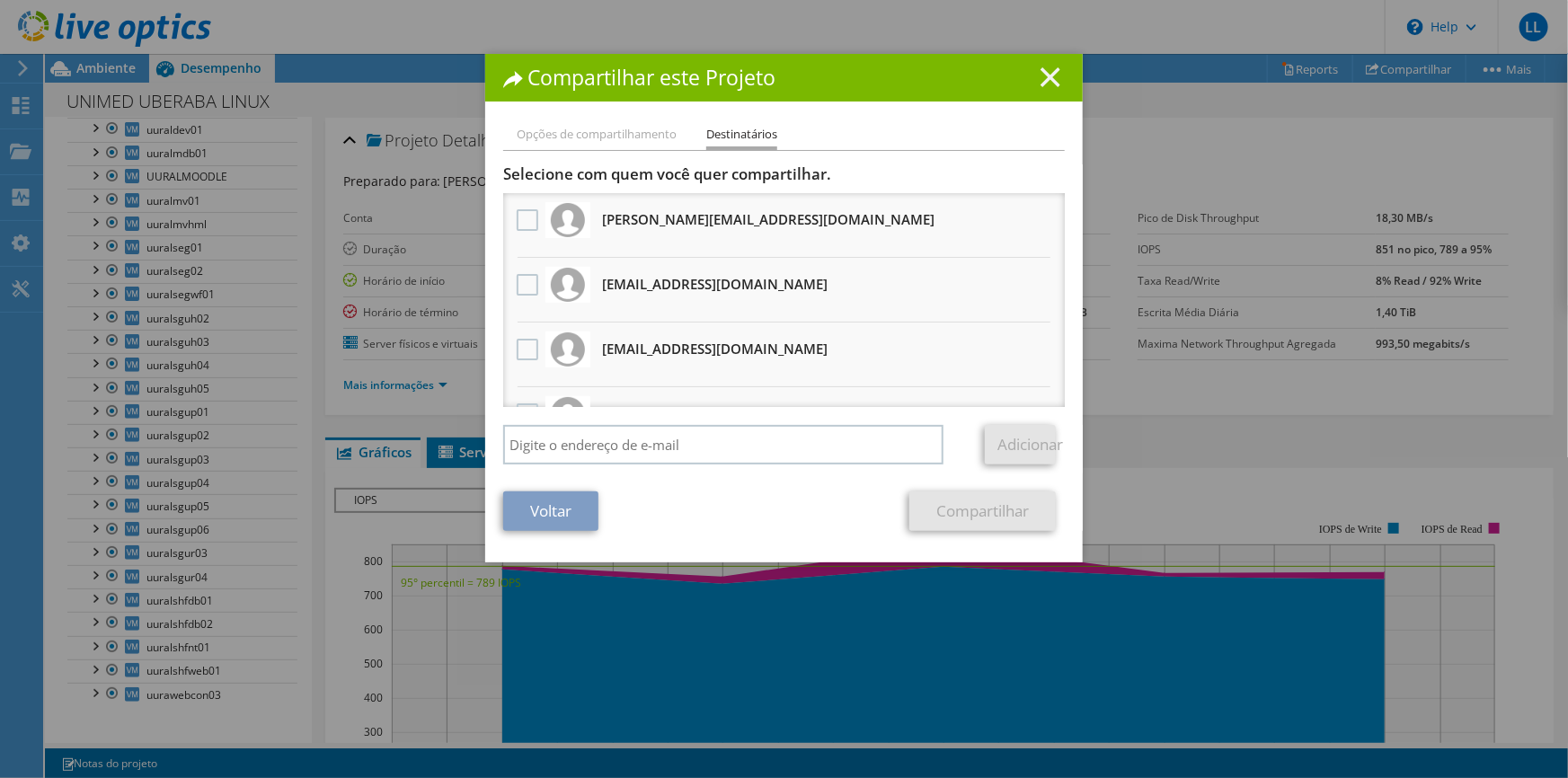
click at [1040, 77] on icon at bounding box center [1051, 77] width 20 height 20
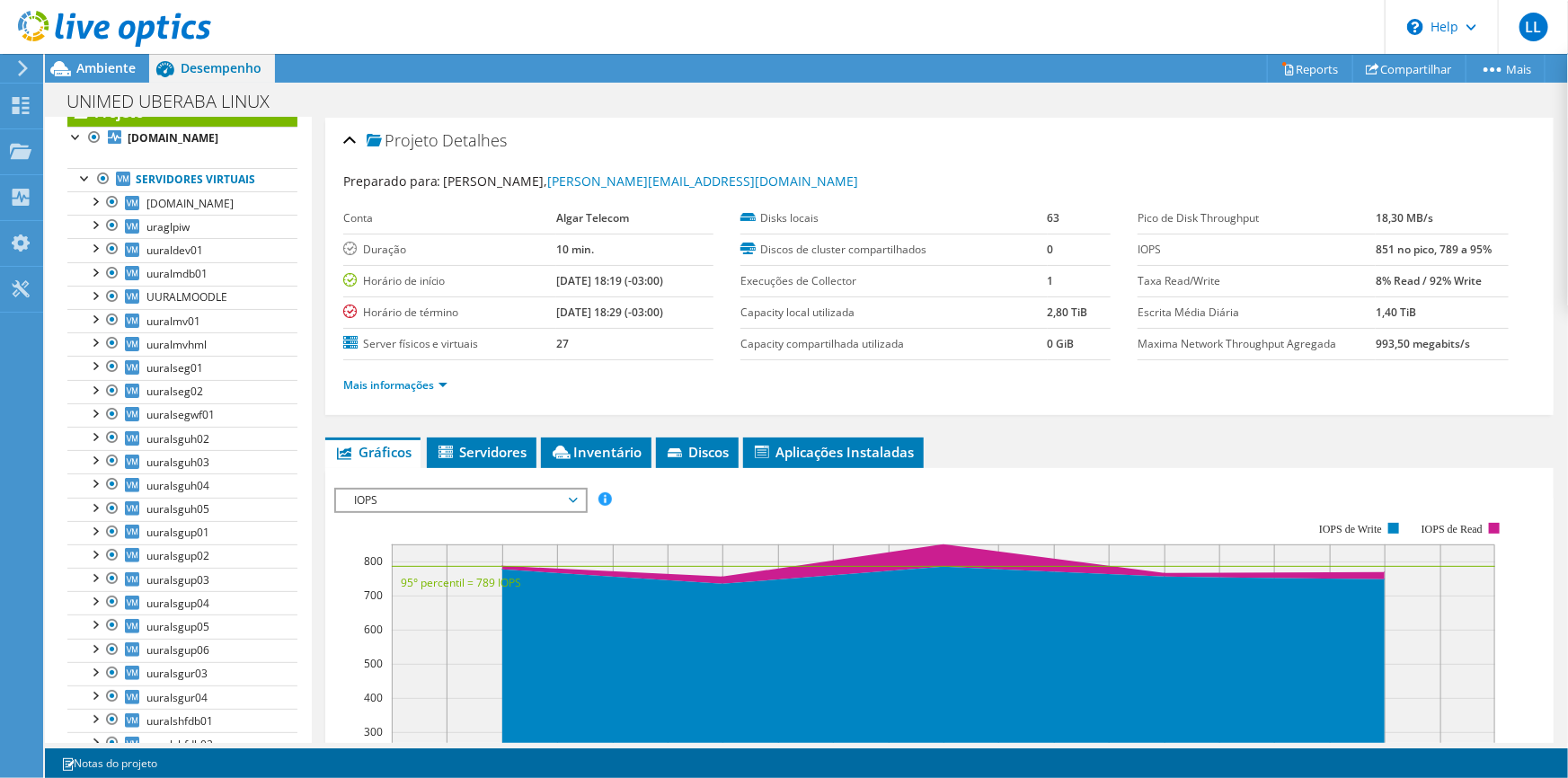
scroll to position [54, 0]
drag, startPoint x: 535, startPoint y: 341, endPoint x: 557, endPoint y: 339, distance: 22.1
click at [557, 339] on tr "Server físicos e virtuais 27" at bounding box center [528, 344] width 370 height 31
click at [597, 383] on ul "Mais informações" at bounding box center [938, 383] width 1192 height 24
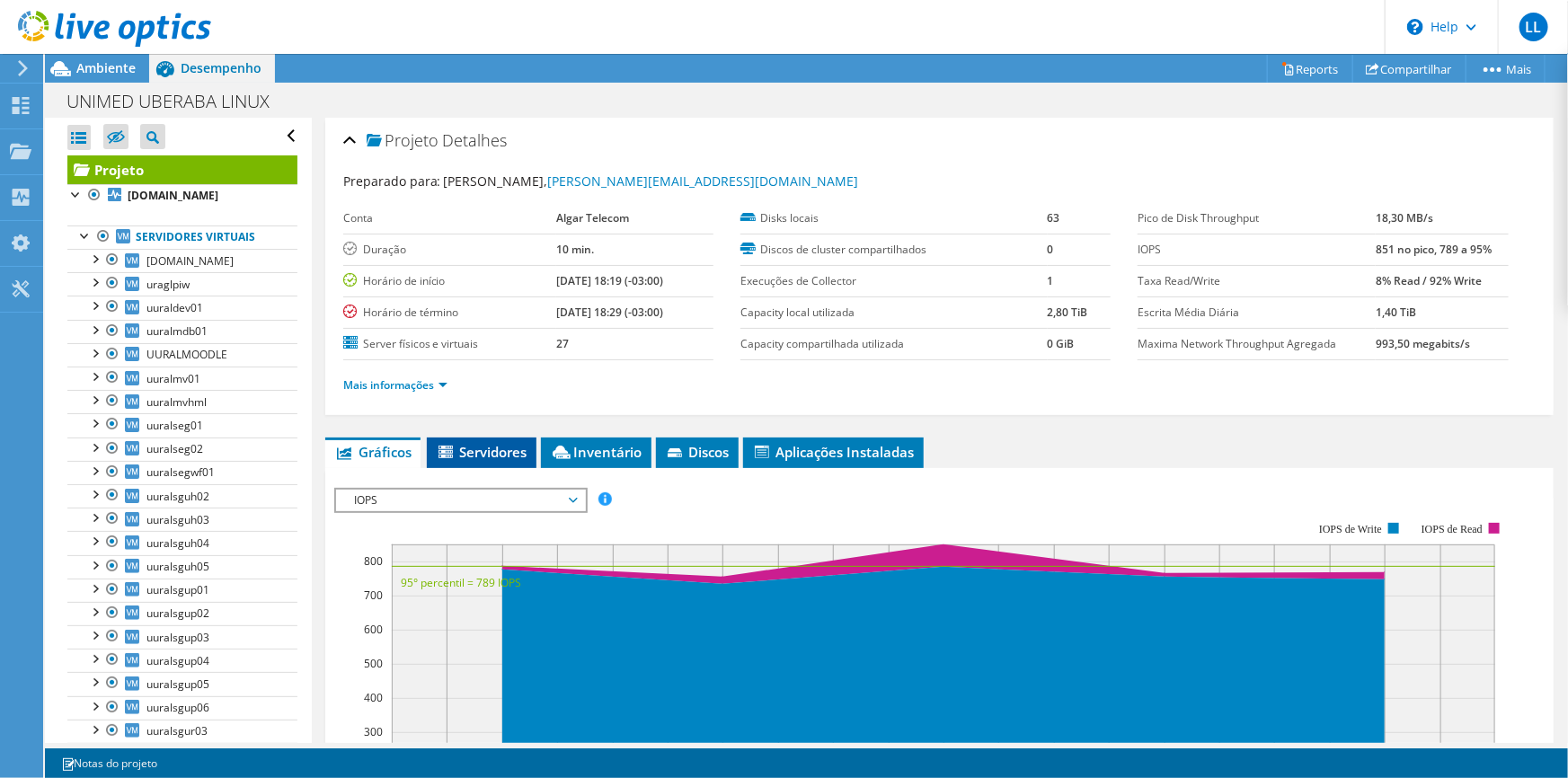
click at [494, 454] on span "Servidores" at bounding box center [482, 452] width 92 height 18
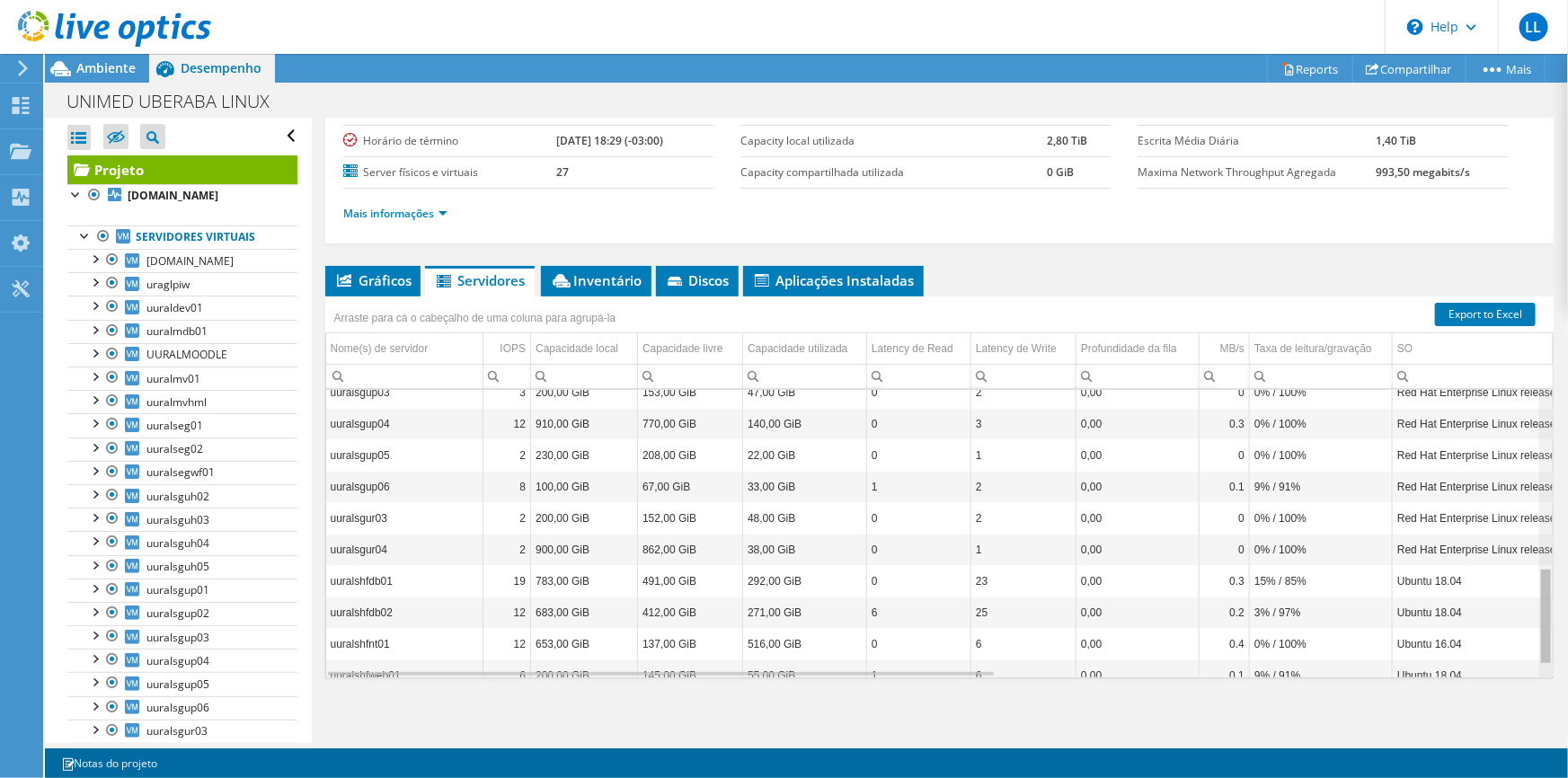
scroll to position [505, 0]
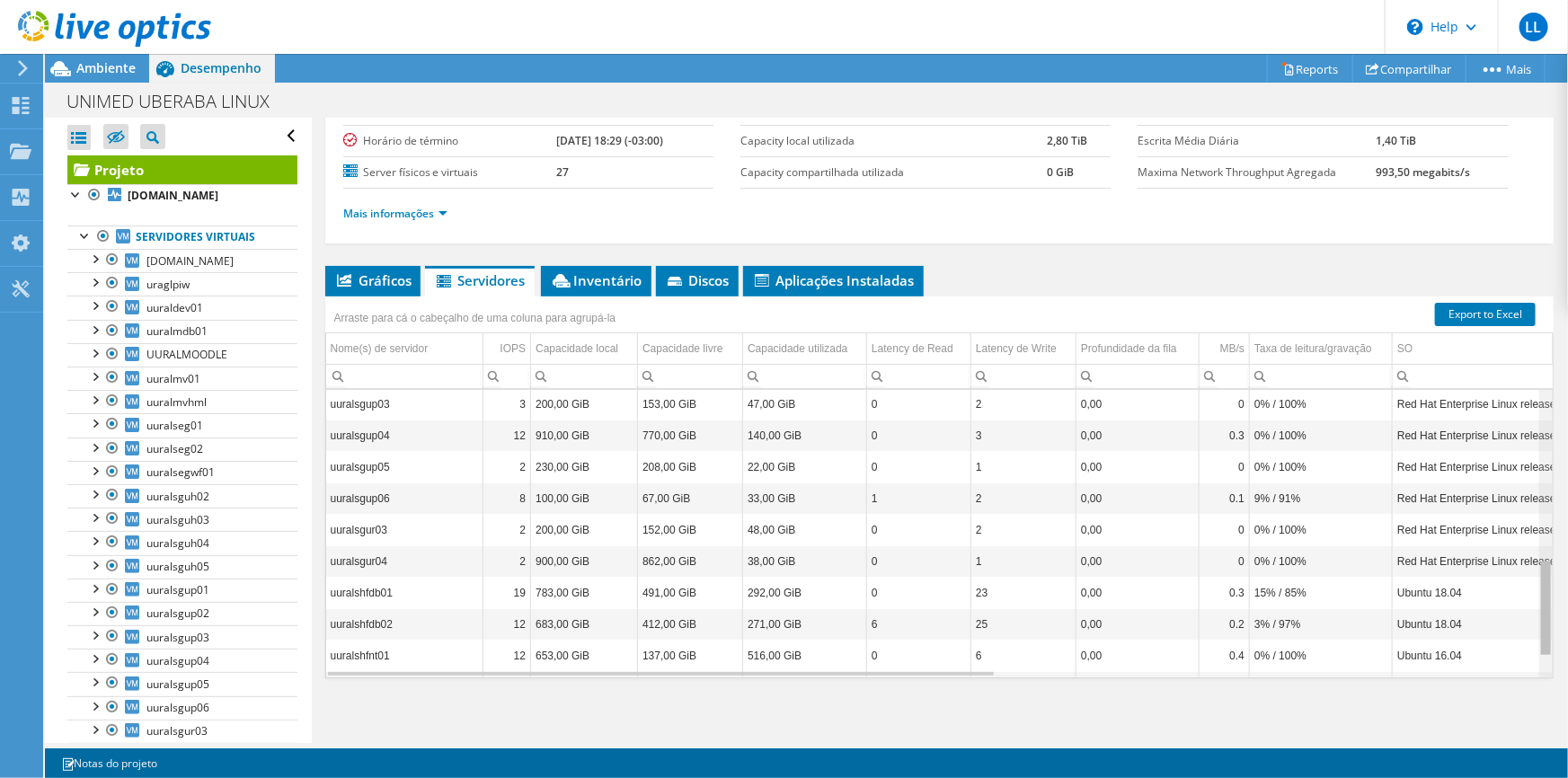
drag, startPoint x: 1536, startPoint y: 450, endPoint x: 1537, endPoint y: 647, distance: 197.0
click at [1537, 647] on body "LL Usuário Final Leandro Lemos leandrolemos@algartelecom.com.br Algar Telecom M…" at bounding box center [784, 389] width 1568 height 778
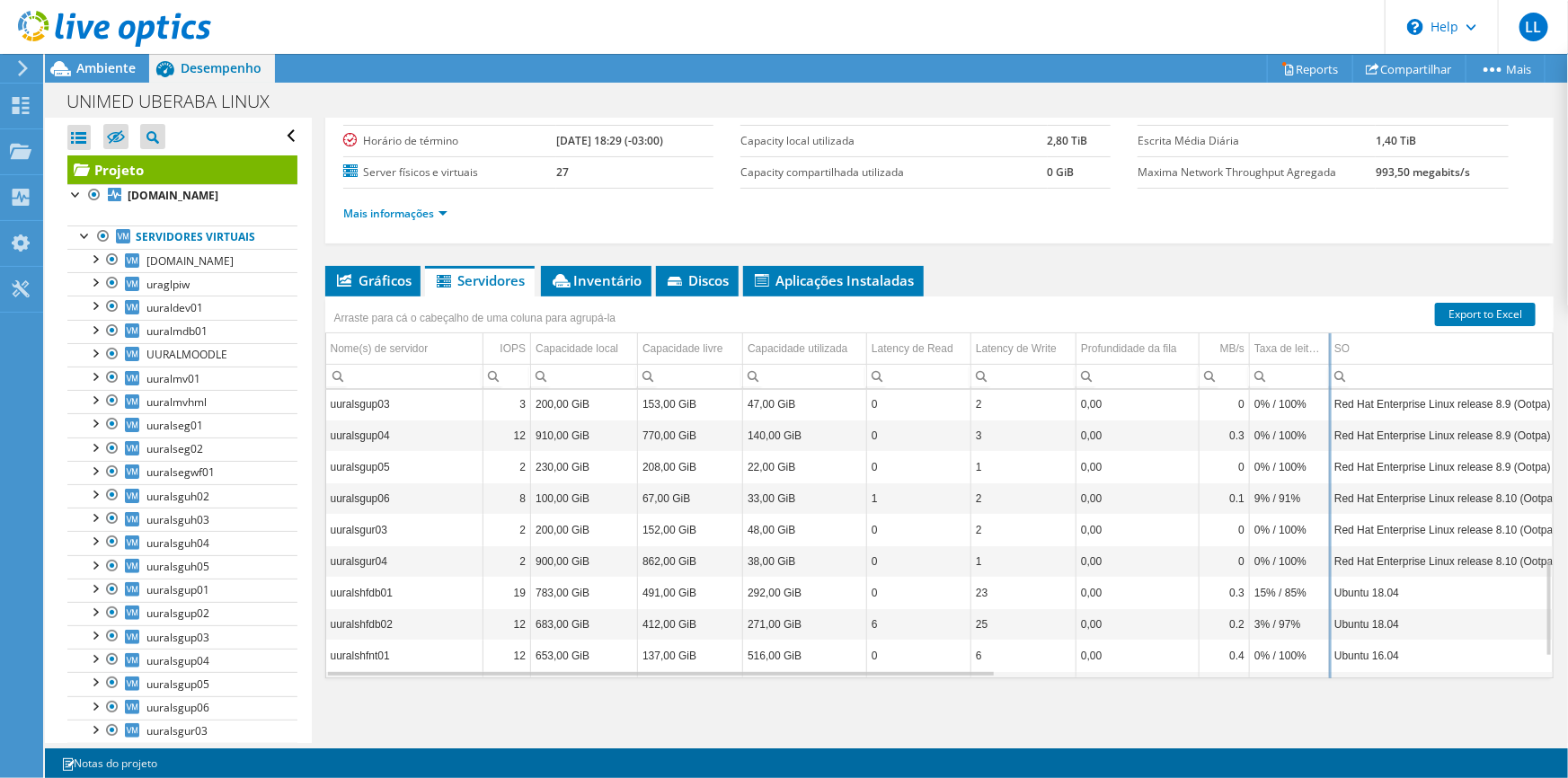
drag, startPoint x: 1392, startPoint y: 341, endPoint x: 1329, endPoint y: 341, distance: 63.0
click at [1329, 341] on div "Arraste para cá o cabeçalho de uma coluna para agrupá-la Nome(s) de servidor IO…" at bounding box center [939, 487] width 1228 height 382
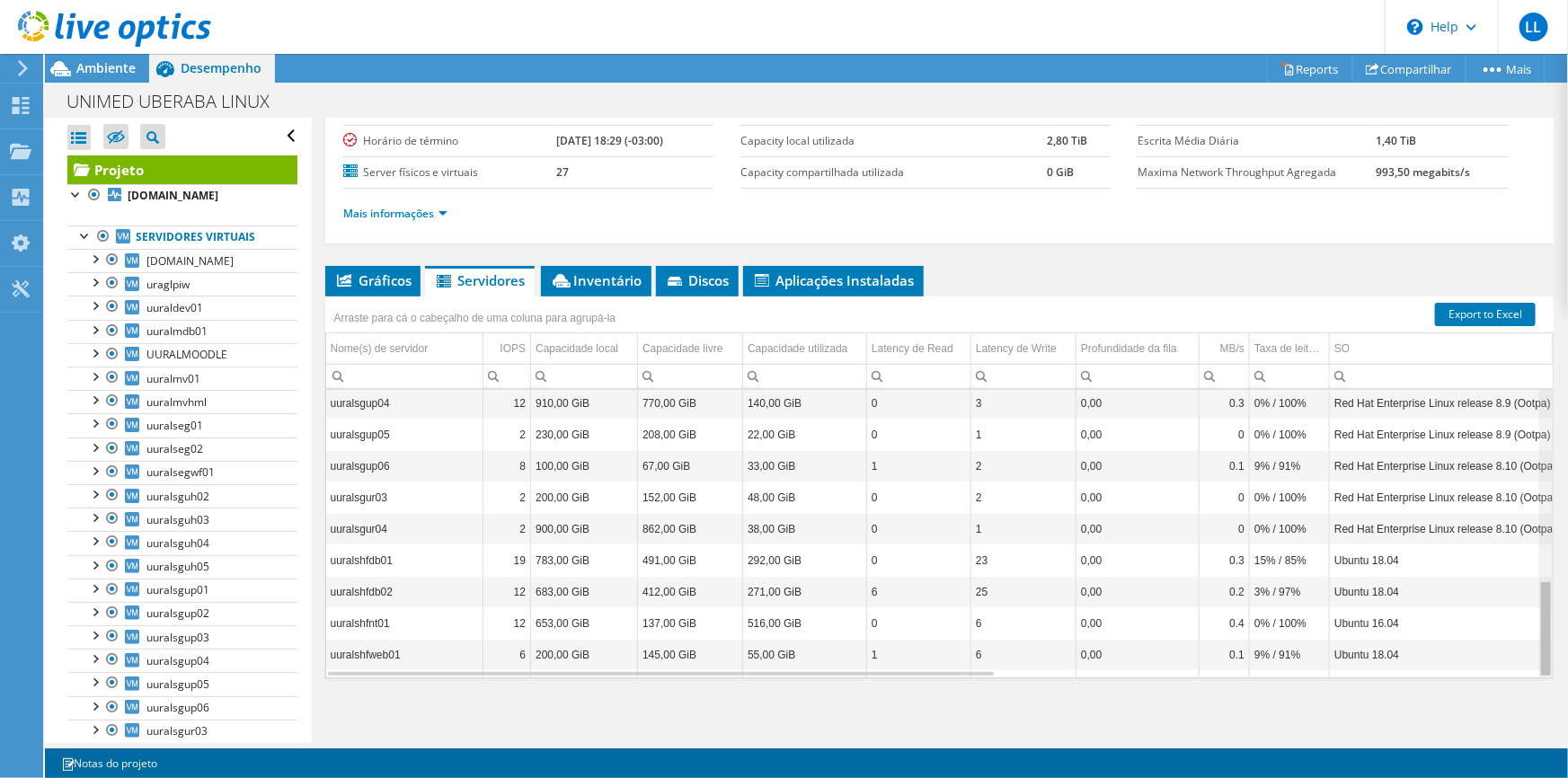
scroll to position [567, 0]
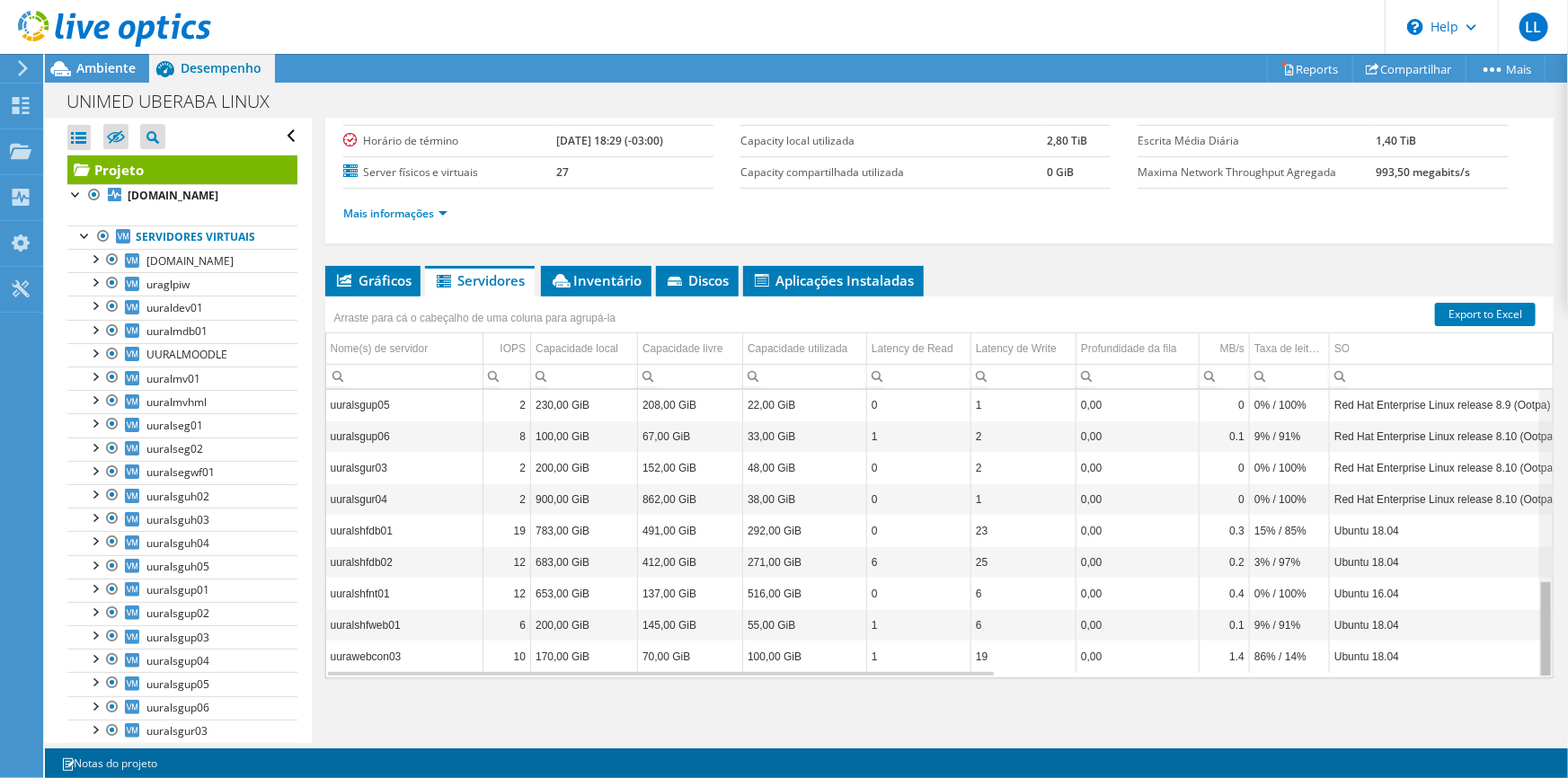
drag, startPoint x: 1540, startPoint y: 600, endPoint x: 1527, endPoint y: 647, distance: 48.8
click at [1527, 647] on body "LL Usuário Final Leandro Lemos leandrolemos@algartelecom.com.br Algar Telecom M…" at bounding box center [784, 389] width 1568 height 778
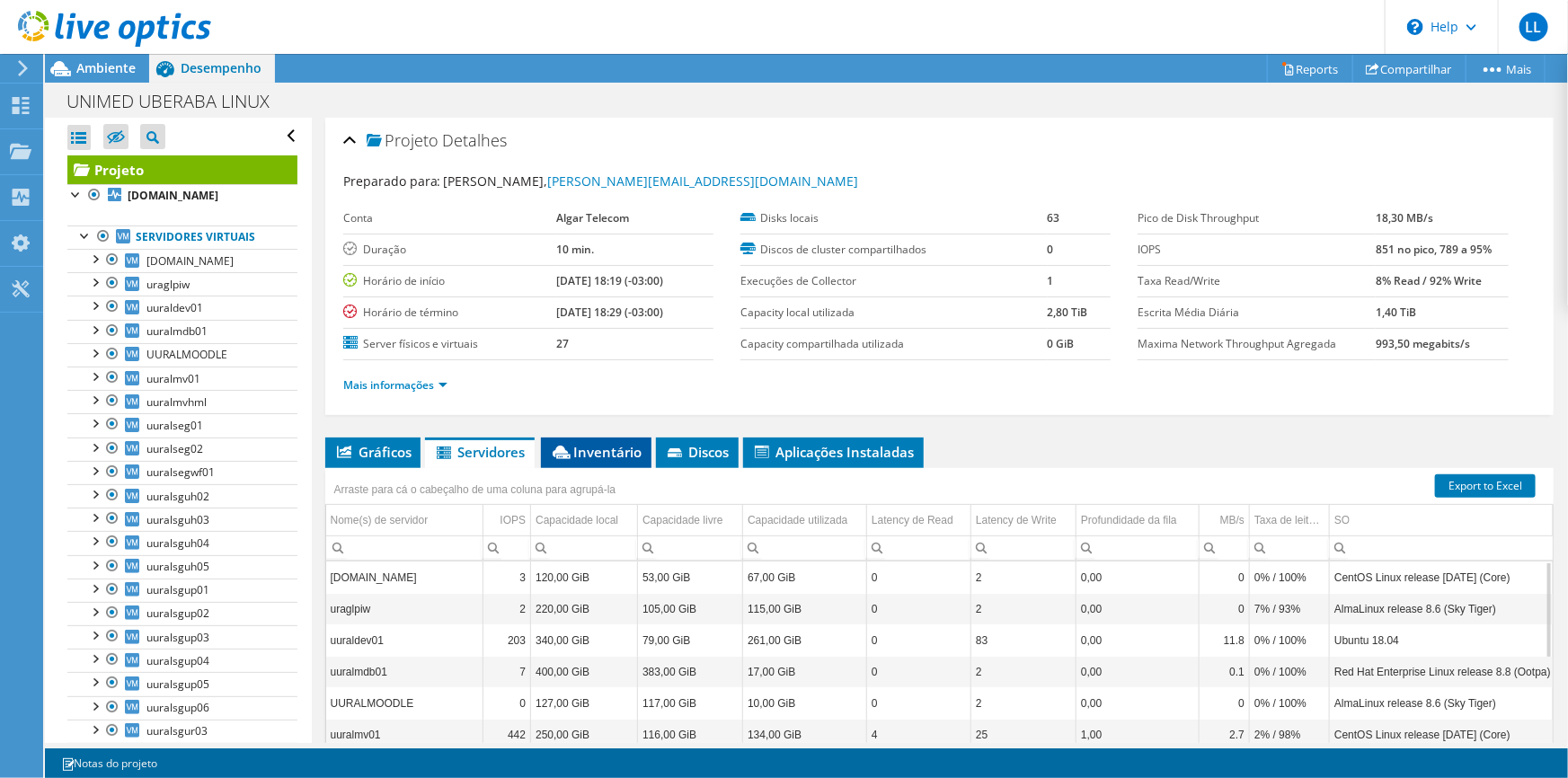
click at [602, 454] on span "Inventário" at bounding box center [596, 452] width 93 height 18
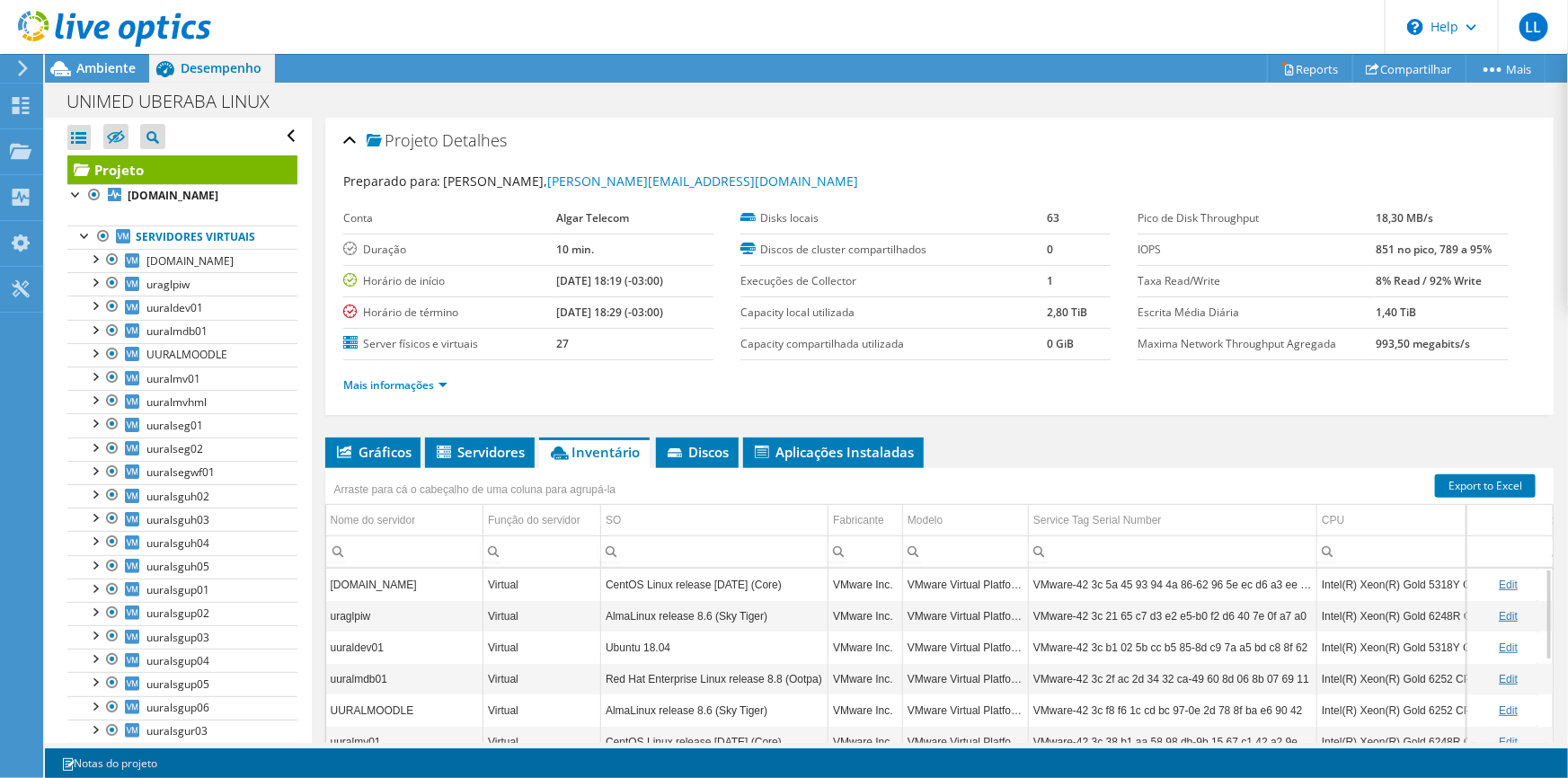
scroll to position [172, 0]
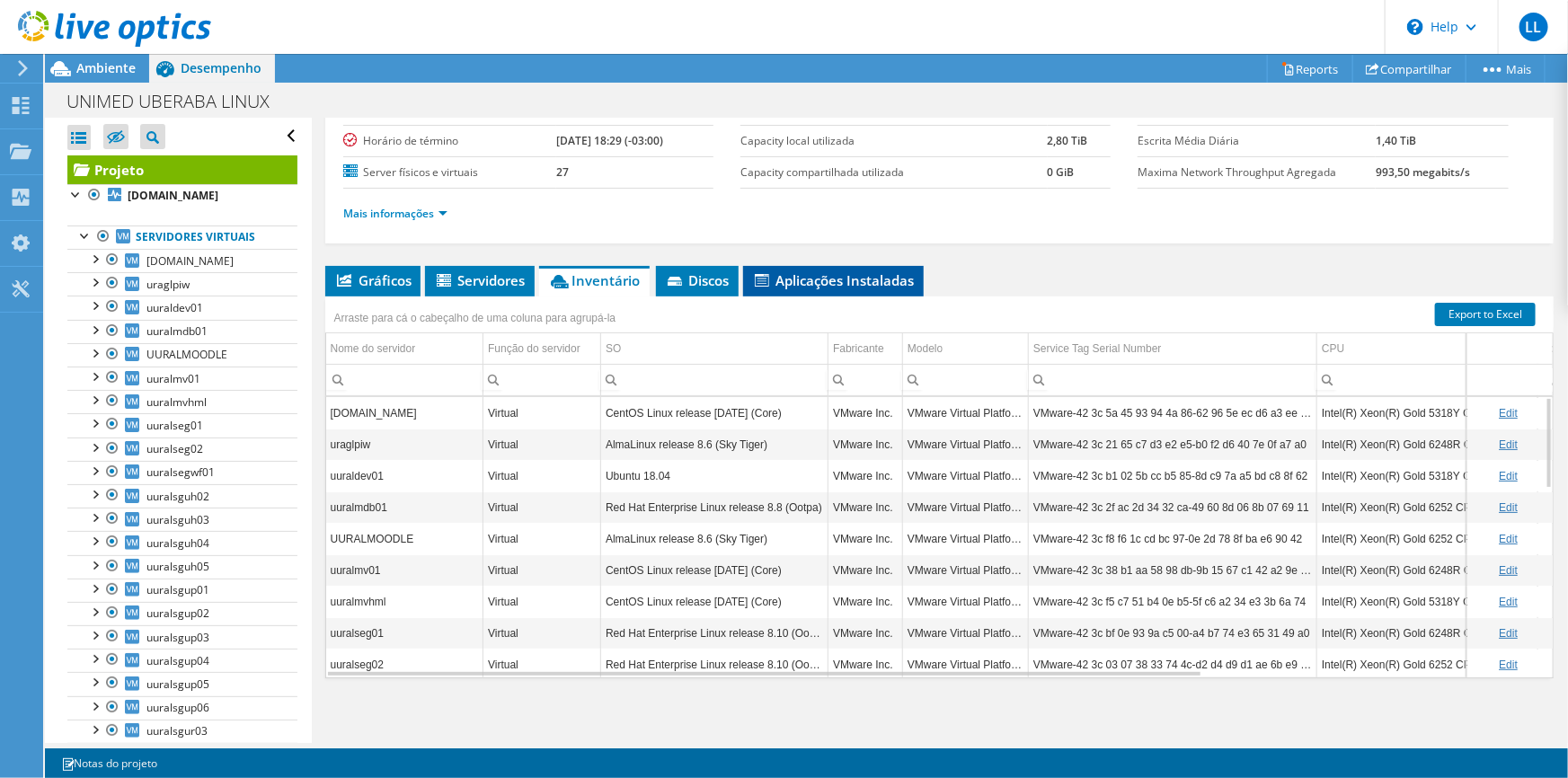
click at [820, 280] on span "Aplicações Instaladas" at bounding box center [833, 280] width 163 height 18
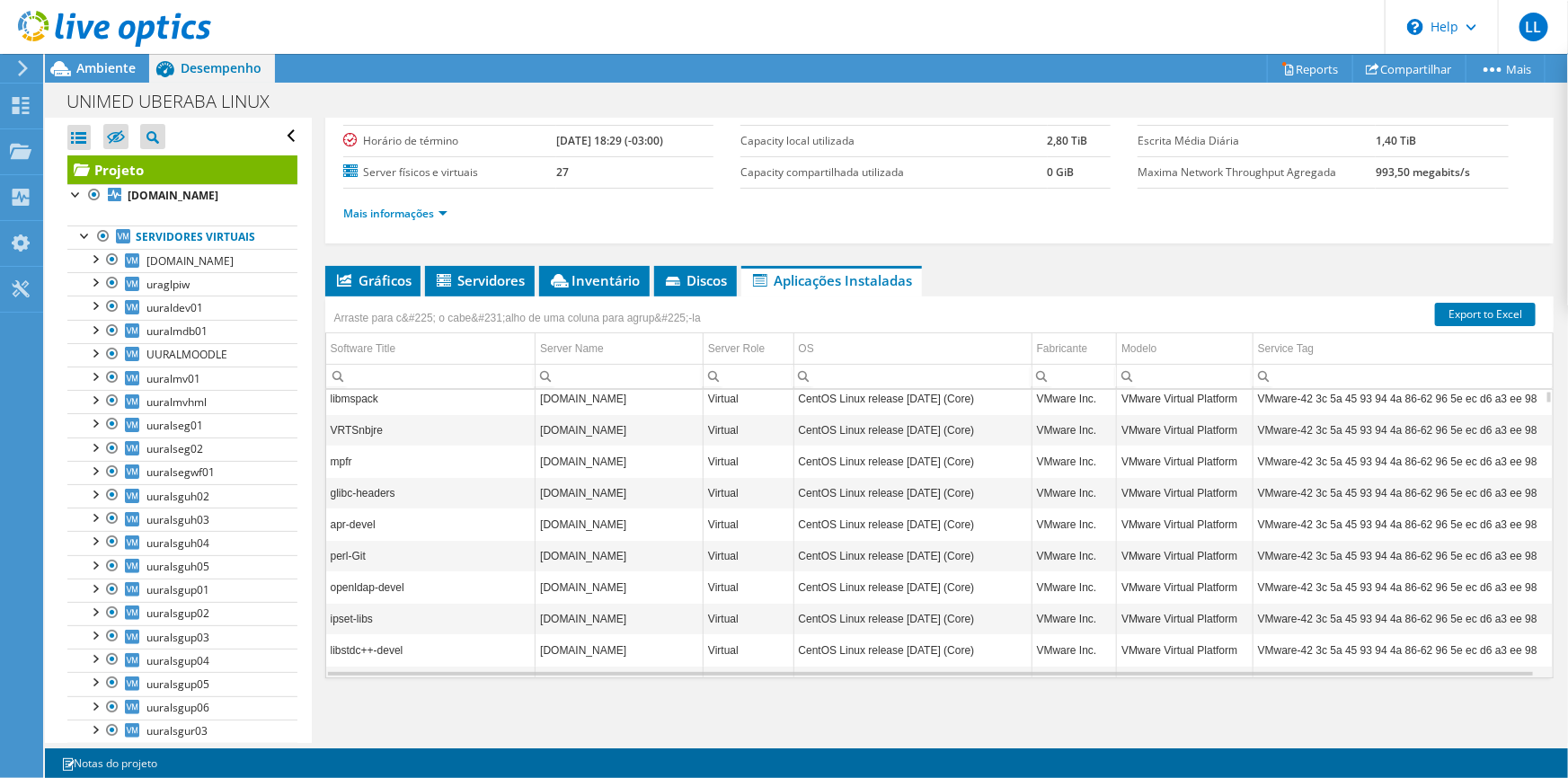
scroll to position [392, 0]
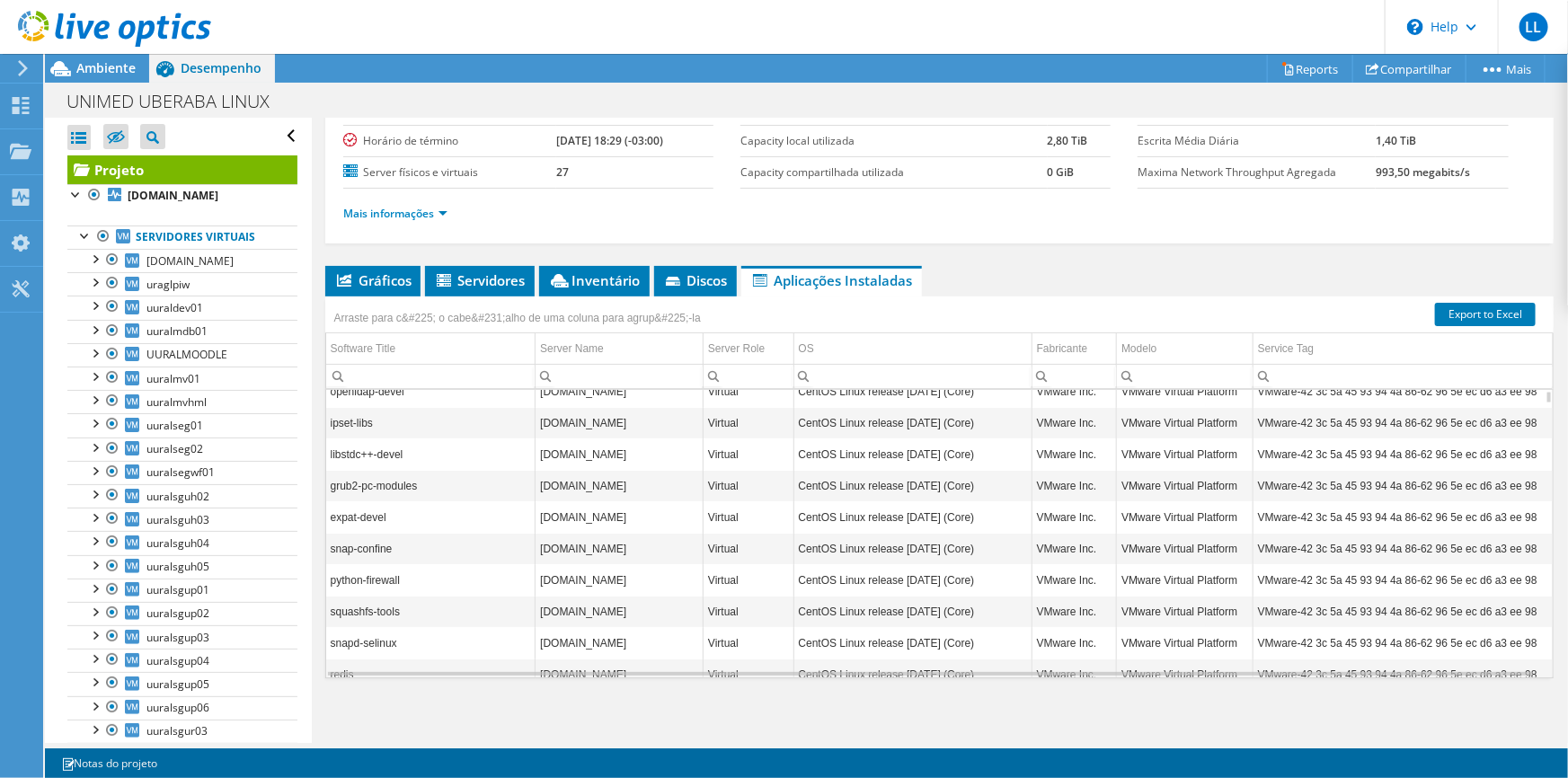
click at [1536, 320] on div "Arraste para c&#225; o cabe&#231;alho de uma coluna para agrup&#225;-la" at bounding box center [939, 308] width 1228 height 23
click at [1150, 244] on div "Projeto Detalhes Preparado para: Leandro Lemos, leandrolemos@algartelecom.com.b…" at bounding box center [939, 95] width 1228 height 298
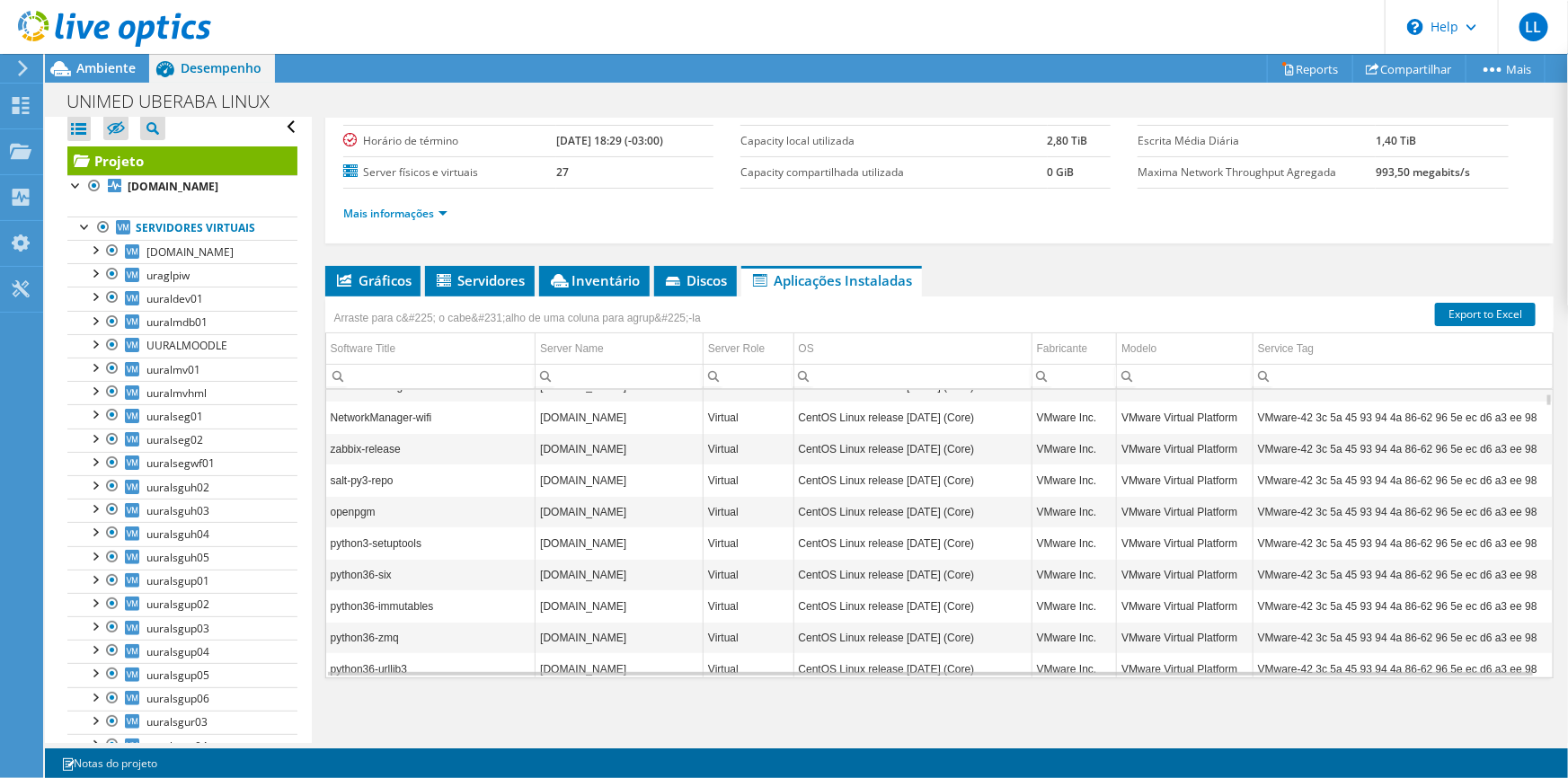
scroll to position [0, 0]
